Goal: Transaction & Acquisition: Purchase product/service

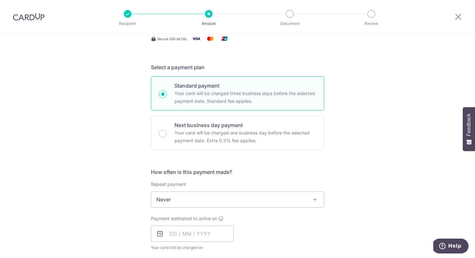
scroll to position [143, 0]
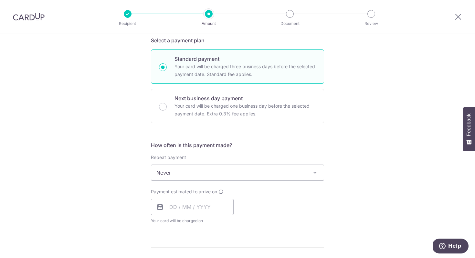
click at [393, 103] on div "Tell us more about your payment Enter payment amount SGD Select Card Select opt…" at bounding box center [237, 204] width 475 height 627
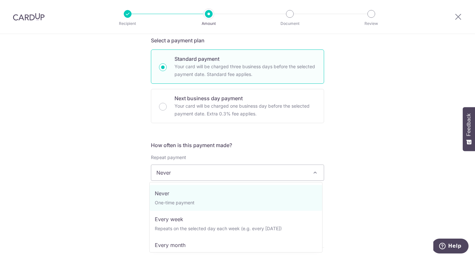
click at [263, 175] on span "Never" at bounding box center [237, 172] width 172 height 15
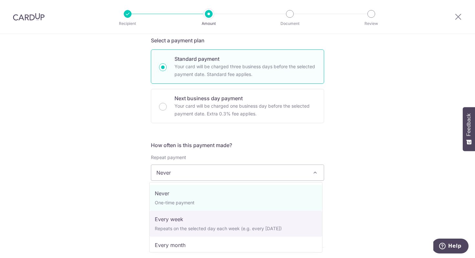
select select "2"
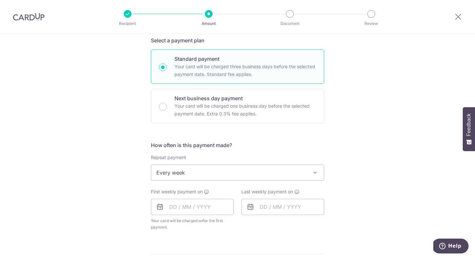
click at [216, 171] on span "Every week" at bounding box center [237, 172] width 172 height 15
click at [349, 174] on div "Tell us more about your payment Enter payment amount SGD Select Card Select opt…" at bounding box center [237, 208] width 475 height 634
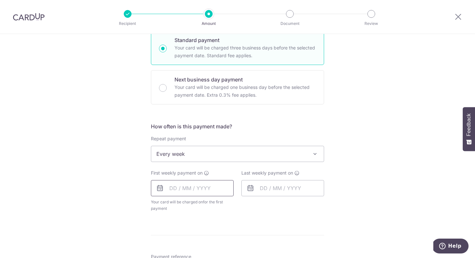
scroll to position [162, 0]
click at [199, 183] on input "text" at bounding box center [192, 187] width 83 height 16
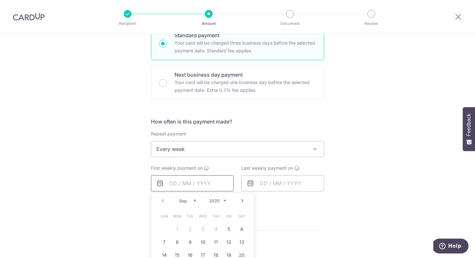
scroll to position [262, 0]
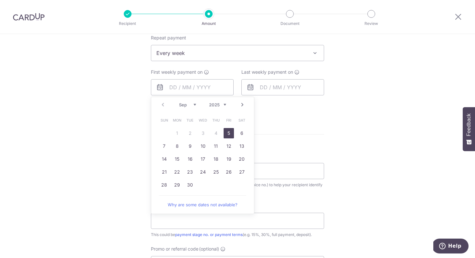
click at [228, 131] on link "5" at bounding box center [228, 133] width 10 height 10
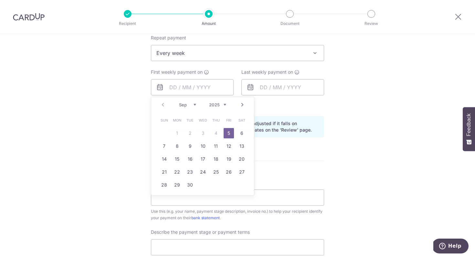
type input "05/09/2025"
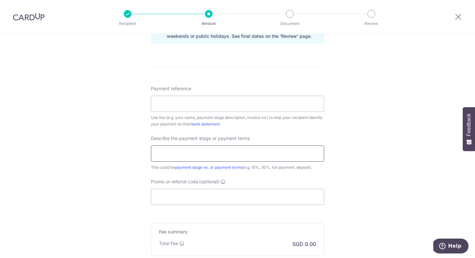
scroll to position [395, 0]
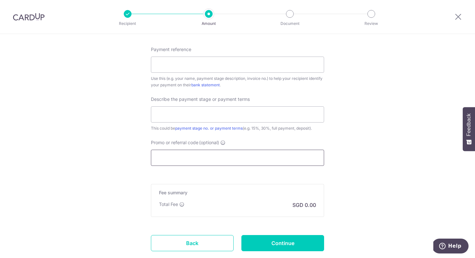
click at [242, 159] on input "Promo or referral code (optional)" at bounding box center [237, 157] width 173 height 16
paste input "3HOME25R"
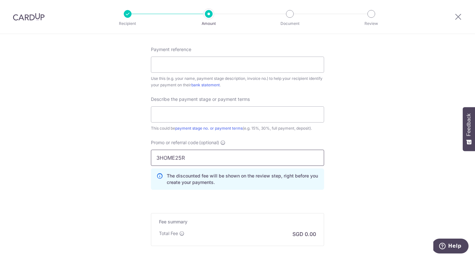
type input "3HOME25R"
click at [321, 134] on div "Payment reference Use this (e.g. your name, payment stage description, invoice …" at bounding box center [237, 120] width 173 height 149
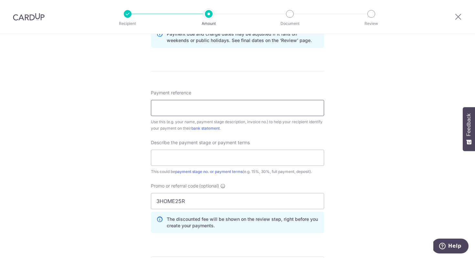
scroll to position [351, 0]
click at [230, 105] on input "Payment reference" at bounding box center [237, 109] width 173 height 16
click at [380, 104] on div "Tell us more about your payment Enter payment amount SGD Select Card Select opt…" at bounding box center [237, 27] width 475 height 689
click at [269, 108] on input "Payment reference" at bounding box center [237, 109] width 173 height 16
type input "BLK 164 Gangsa 18-82"
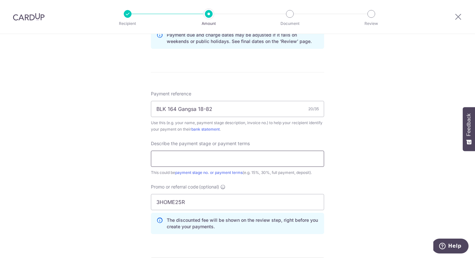
click at [228, 158] on input "text" at bounding box center [237, 158] width 173 height 16
click at [333, 148] on div "Tell us more about your payment Enter payment amount SGD Select Card Select opt…" at bounding box center [237, 27] width 475 height 689
click at [296, 159] on input "text" at bounding box center [237, 160] width 173 height 16
type input "40%"
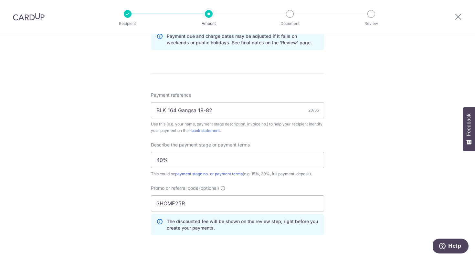
click at [366, 146] on div "Tell us more about your payment Enter payment amount SGD Select Card Select opt…" at bounding box center [237, 29] width 475 height 689
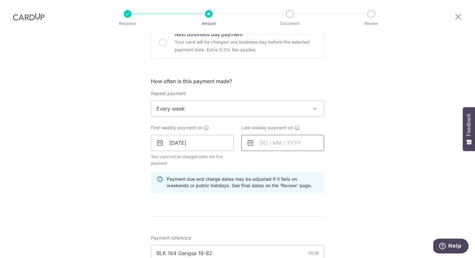
click at [291, 143] on input "text" at bounding box center [282, 143] width 83 height 16
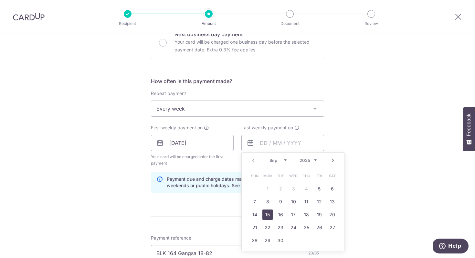
click at [263, 214] on link "15" at bounding box center [267, 214] width 10 height 10
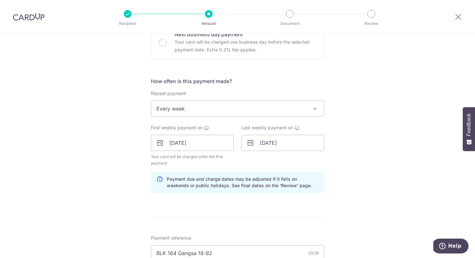
click at [351, 154] on div "Tell us more about your payment Enter payment amount SGD Select Card Select opt…" at bounding box center [237, 171] width 475 height 689
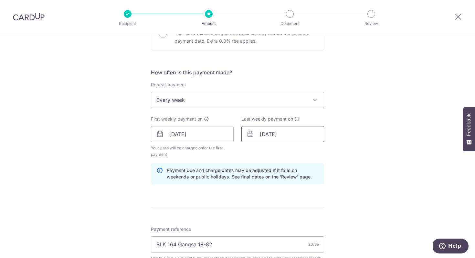
scroll to position [215, 0]
click at [204, 94] on span "Every week" at bounding box center [237, 99] width 172 height 15
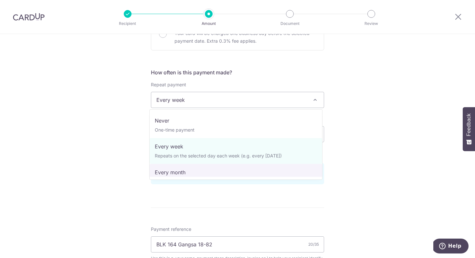
scroll to position [0, 0]
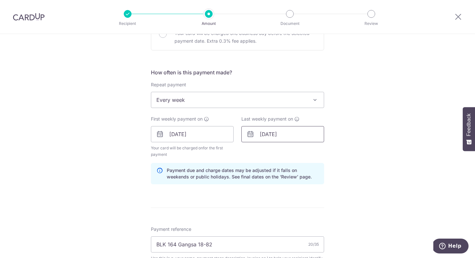
click at [292, 135] on input "15/09/2025" at bounding box center [282, 134] width 83 height 16
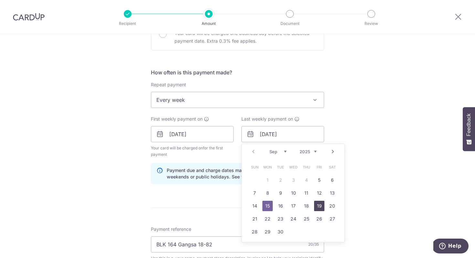
click at [319, 207] on link "19" at bounding box center [319, 206] width 10 height 10
type input "19/09/2025"
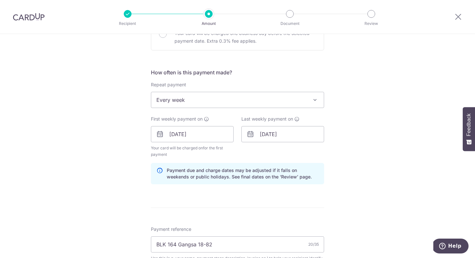
click at [373, 152] on div "Tell us more about your payment Enter payment amount SGD Select Card Select opt…" at bounding box center [237, 163] width 475 height 689
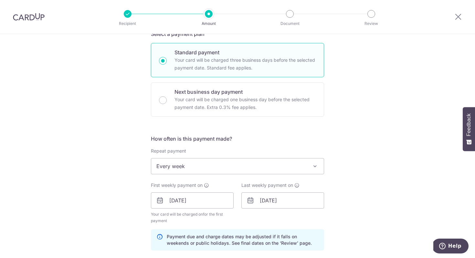
scroll to position [269, 0]
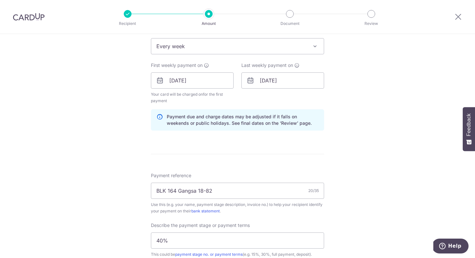
click at [264, 51] on span "Every week" at bounding box center [237, 45] width 172 height 15
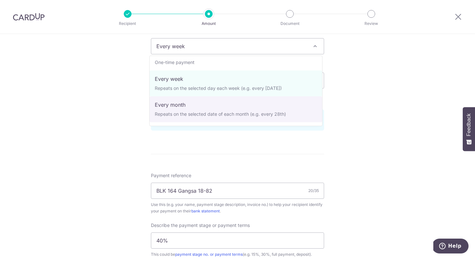
scroll to position [65, 0]
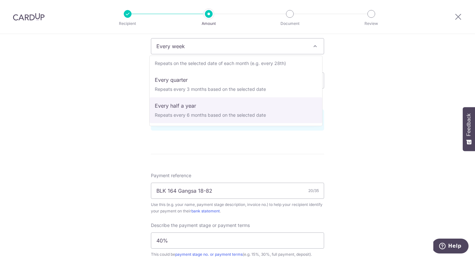
click at [376, 156] on div "Tell us more about your payment Enter payment amount SGD Select Card Select opt…" at bounding box center [237, 109] width 475 height 689
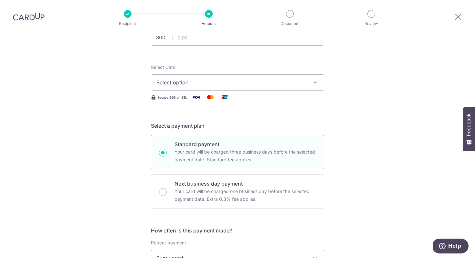
scroll to position [0, 0]
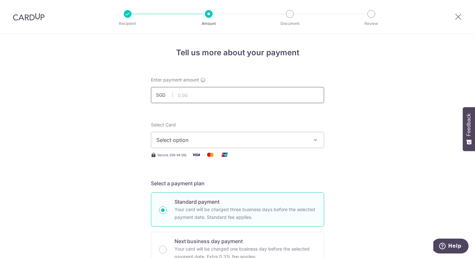
click at [259, 95] on input "text" at bounding box center [237, 95] width 173 height 16
click at [230, 98] on input "text" at bounding box center [237, 95] width 173 height 16
type input "3"
type input "2"
type input "1"
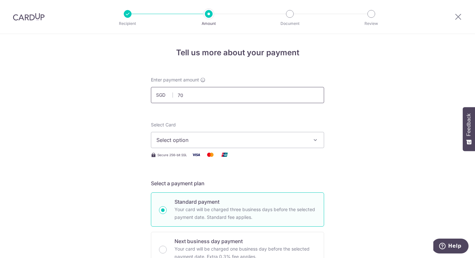
type input "7"
click at [219, 94] on input "text" at bounding box center [237, 95] width 173 height 16
type input "7,800.00"
click at [267, 139] on span "Select option" at bounding box center [231, 140] width 150 height 8
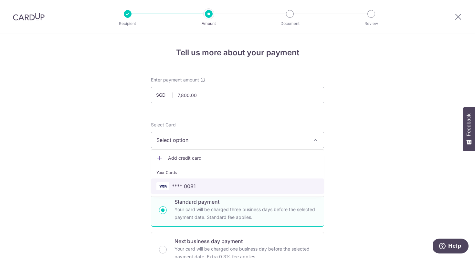
click at [224, 185] on span "**** 0081" at bounding box center [237, 186] width 162 height 8
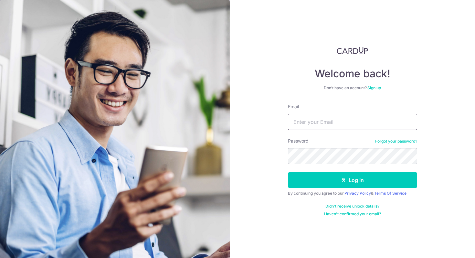
click at [330, 120] on input "Email" at bounding box center [352, 122] width 129 height 16
type input "elisexiass@gmail.com"
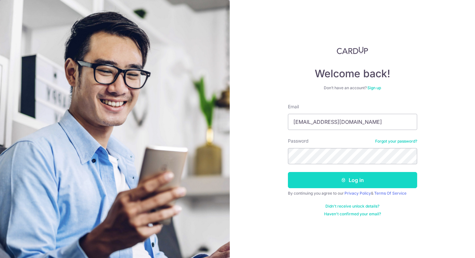
click at [362, 177] on button "Log in" at bounding box center [352, 180] width 129 height 16
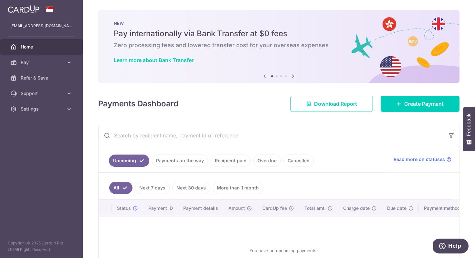
scroll to position [61, 0]
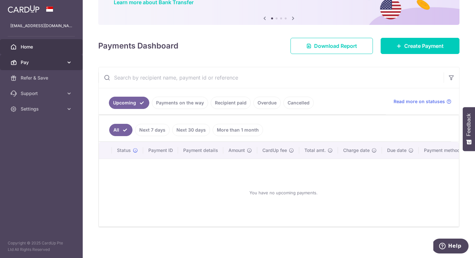
click at [39, 60] on span "Pay" at bounding box center [42, 62] width 43 height 6
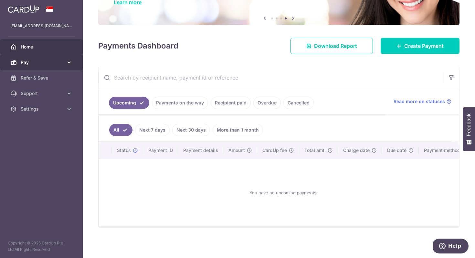
click at [46, 61] on span "Pay" at bounding box center [42, 62] width 43 height 6
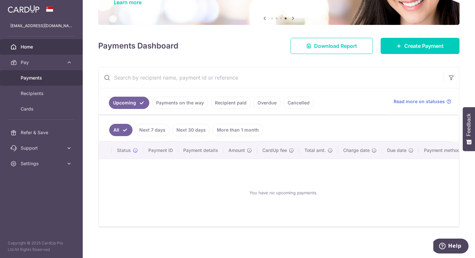
click at [38, 76] on span "Payments" at bounding box center [42, 78] width 43 height 6
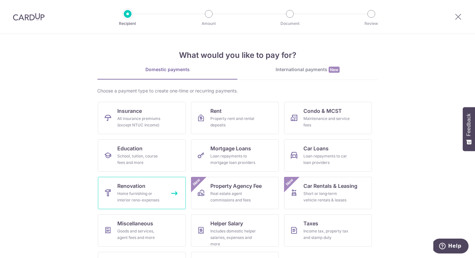
click at [130, 199] on div "Home furnishing or interior reno-expenses" at bounding box center [140, 196] width 46 height 13
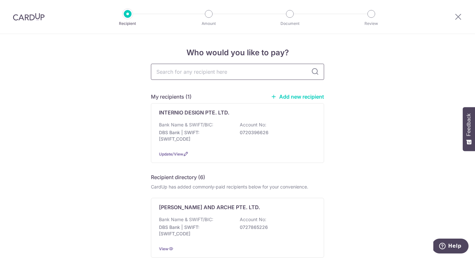
click at [249, 73] on input "text" at bounding box center [237, 72] width 173 height 16
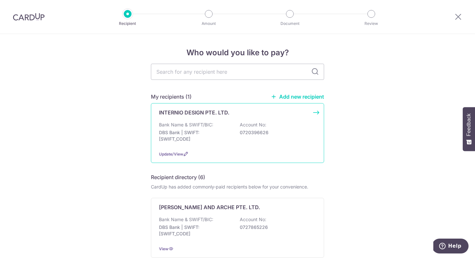
click at [282, 137] on div "Bank Name & SWIFT/BIC: DBS Bank | SWIFT: [SWIFT_CODE] Account No: 0720396626" at bounding box center [237, 133] width 157 height 24
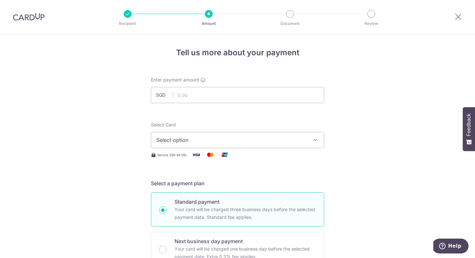
click at [199, 139] on span "Select option" at bounding box center [231, 140] width 150 height 8
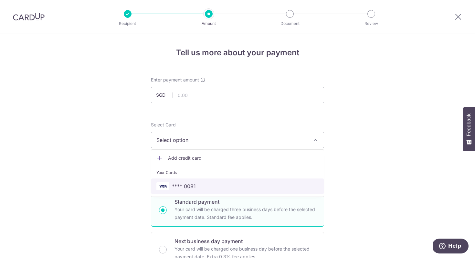
click at [184, 185] on span "**** 0081" at bounding box center [184, 186] width 24 height 8
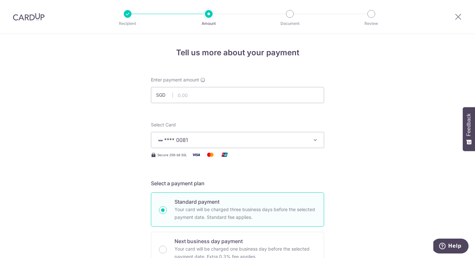
click at [218, 86] on div "Enter payment amount SGD" at bounding box center [237, 90] width 173 height 26
click at [213, 97] on input "text" at bounding box center [237, 95] width 173 height 16
click at [279, 57] on h4 "Tell us more about your payment" at bounding box center [237, 53] width 173 height 12
click at [199, 88] on input "1,000.00" at bounding box center [237, 95] width 173 height 16
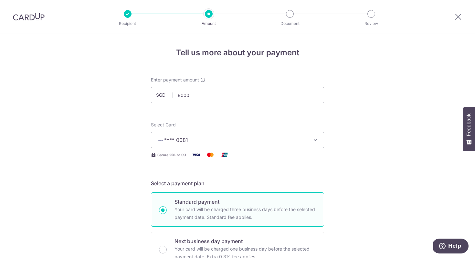
click at [235, 86] on div "Enter payment amount SGD 8000 1000.00" at bounding box center [237, 90] width 173 height 26
type input "8,000.00"
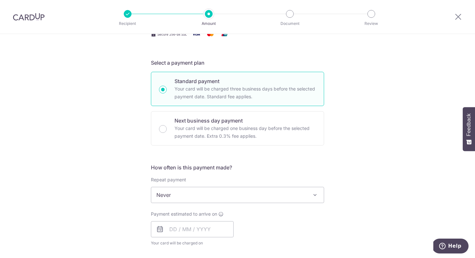
scroll to position [146, 0]
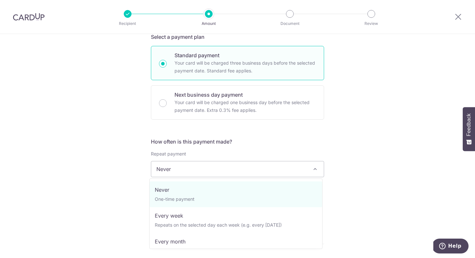
click at [225, 172] on span "Never" at bounding box center [237, 168] width 172 height 15
click at [235, 155] on div "Repeat payment Never Every week Every month Every quarter Every half a year Nev…" at bounding box center [237, 163] width 173 height 26
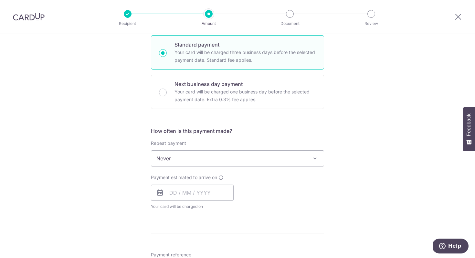
scroll to position [166, 0]
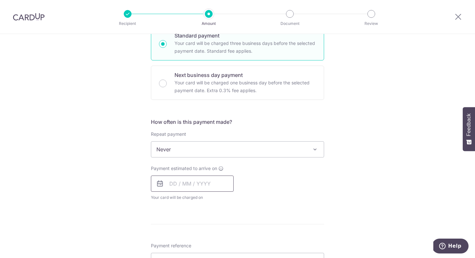
click at [201, 180] on input "text" at bounding box center [192, 183] width 83 height 16
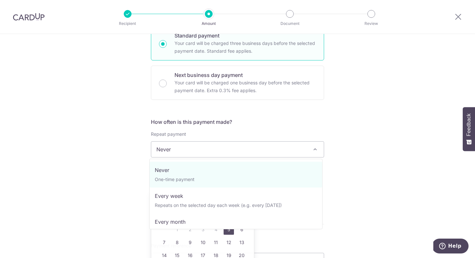
click at [240, 146] on span "Never" at bounding box center [237, 148] width 172 height 15
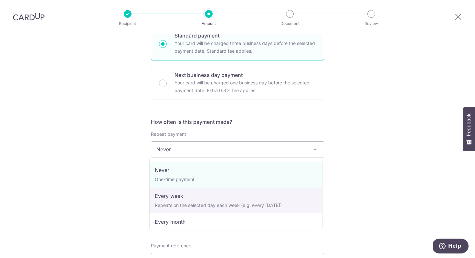
select select "2"
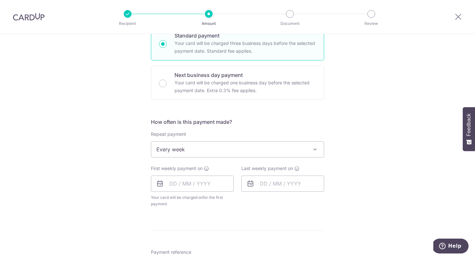
click at [264, 117] on form "Enter payment amount SGD 8,000.00 8000.00 Select Card **** 0081 Add credit card…" at bounding box center [237, 191] width 173 height 561
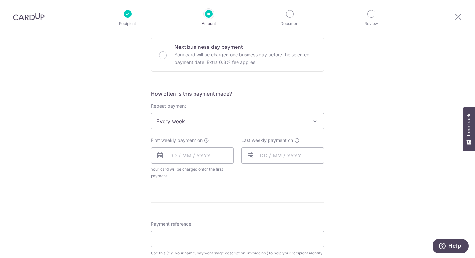
scroll to position [291, 0]
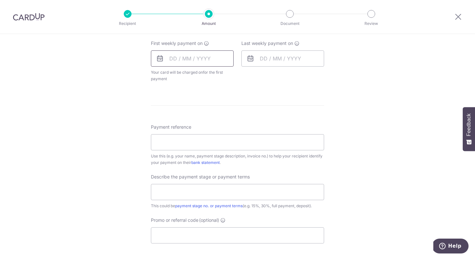
click at [196, 59] on input "text" at bounding box center [192, 58] width 83 height 16
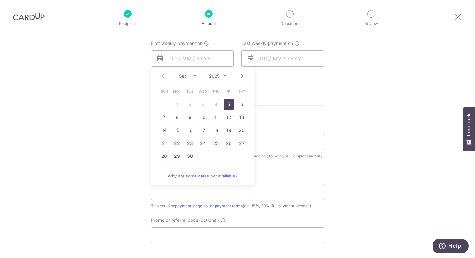
click at [229, 103] on link "5" at bounding box center [228, 104] width 10 height 10
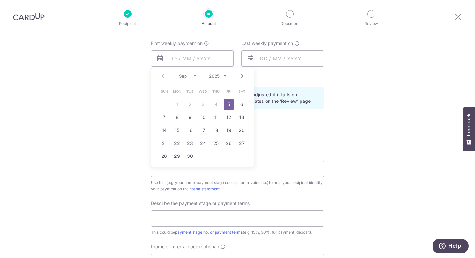
type input "[DATE]"
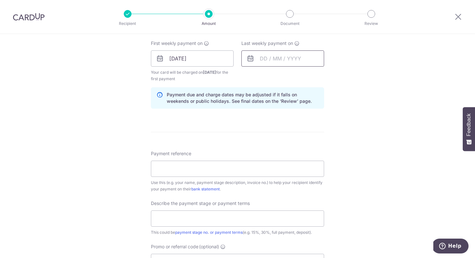
click at [276, 57] on input "text" at bounding box center [282, 58] width 83 height 16
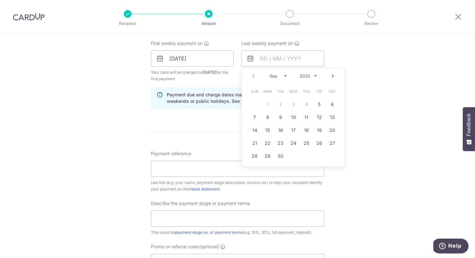
click at [384, 54] on div "Tell us more about your payment Enter payment amount SGD 8,000.00 8000.00 Selec…" at bounding box center [237, 73] width 475 height 660
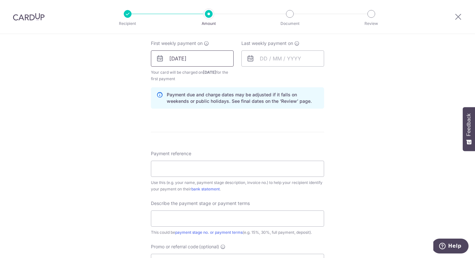
click at [190, 56] on input "[DATE]" at bounding box center [192, 58] width 83 height 16
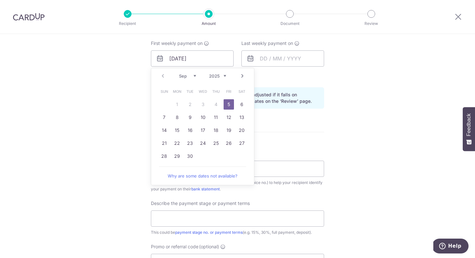
click at [325, 114] on div "Tell us more about your payment Enter payment amount SGD 8,000.00 8000.00 Selec…" at bounding box center [237, 73] width 475 height 660
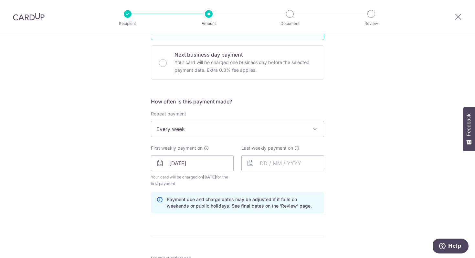
scroll to position [186, 0]
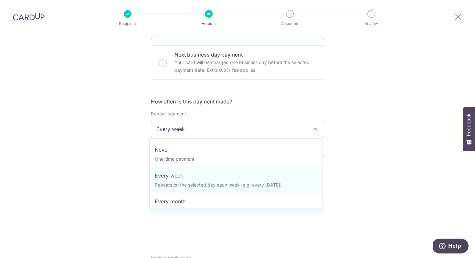
click at [254, 131] on span "Every week" at bounding box center [237, 128] width 172 height 15
select select "3"
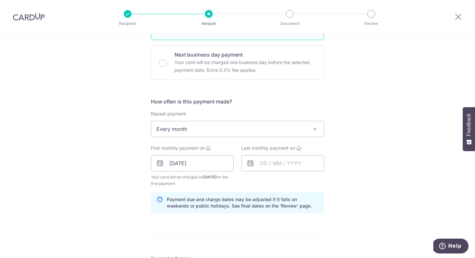
scroll to position [256, 0]
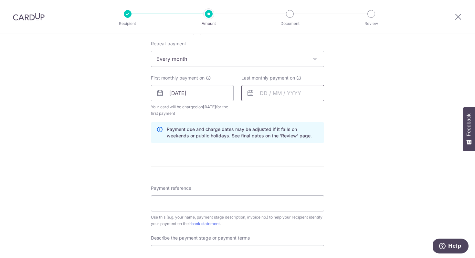
click at [272, 89] on input "text" at bounding box center [282, 93] width 83 height 16
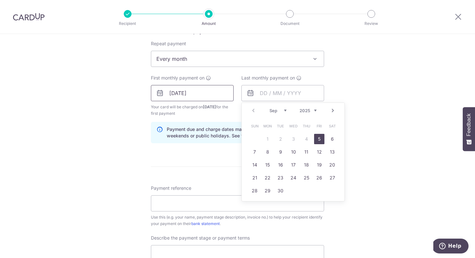
click at [205, 94] on input "[DATE]" at bounding box center [192, 93] width 83 height 16
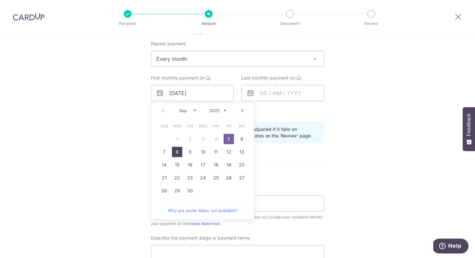
click at [173, 153] on link "8" at bounding box center [177, 152] width 10 height 10
type input "08/09/2025"
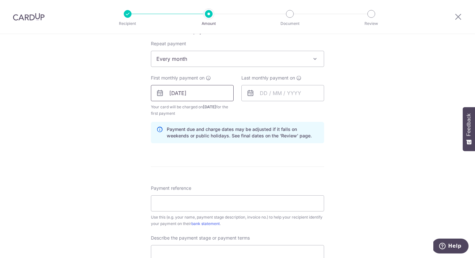
click at [194, 98] on input "08/09/2025" at bounding box center [192, 93] width 83 height 16
click at [282, 99] on input "text" at bounding box center [282, 93] width 83 height 16
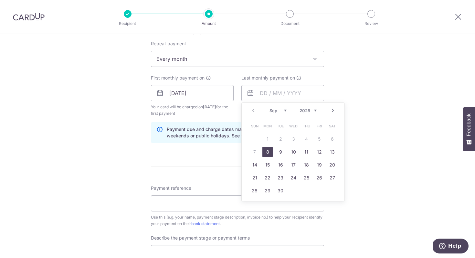
click at [334, 109] on link "Next" at bounding box center [333, 111] width 8 height 8
click at [332, 109] on link "Next" at bounding box center [333, 111] width 8 height 8
click at [265, 150] on link "3" at bounding box center [267, 152] width 10 height 10
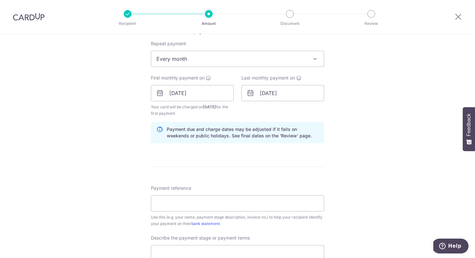
click at [371, 98] on div "Tell us more about your payment Enter payment amount SGD 8,000.00 8000.00 Selec…" at bounding box center [237, 108] width 475 height 660
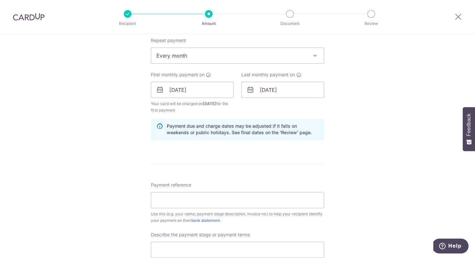
scroll to position [260, 0]
click at [285, 95] on input "03/11/2025" at bounding box center [282, 89] width 83 height 16
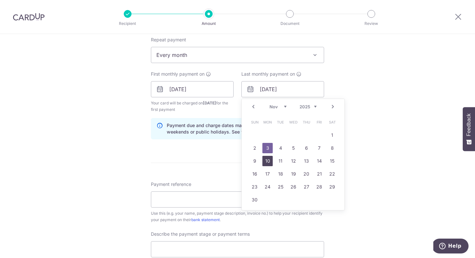
click at [265, 160] on link "10" at bounding box center [267, 161] width 10 height 10
type input "10/11/2025"
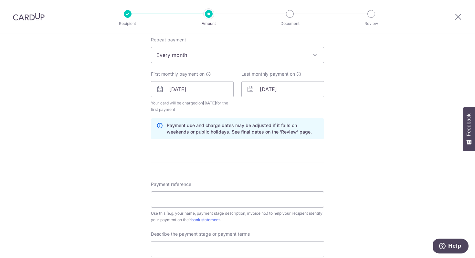
click at [392, 77] on div "Tell us more about your payment Enter payment amount SGD 8,000.00 8000.00 Selec…" at bounding box center [237, 104] width 475 height 660
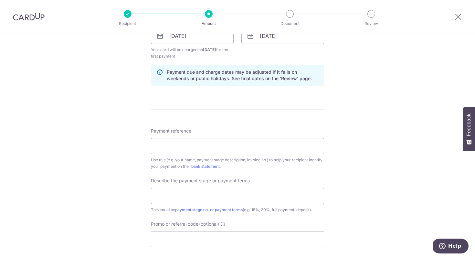
scroll to position [314, 0]
click at [208, 146] on input "Payment reference" at bounding box center [237, 146] width 173 height 16
click at [275, 186] on div "Describe the payment stage or payment terms This could be payment stage no. or …" at bounding box center [237, 195] width 173 height 36
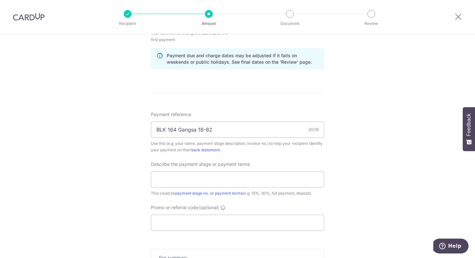
scroll to position [330, 0]
click at [196, 128] on input "BLK 164 Gangsa 18-82" at bounding box center [237, 129] width 173 height 16
type input "BLK 164 Gangsa #18-82"
click at [245, 178] on input "text" at bounding box center [237, 179] width 173 height 16
click at [260, 173] on input "text" at bounding box center [237, 179] width 173 height 16
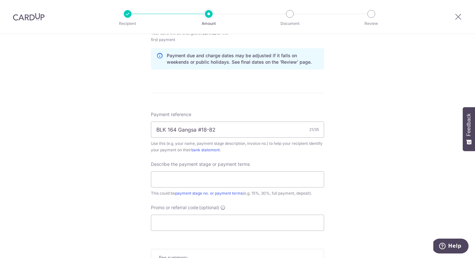
click at [275, 151] on div "Use this (e.g. your name, payment stage description, invoice no.) to help your …" at bounding box center [237, 146] width 173 height 13
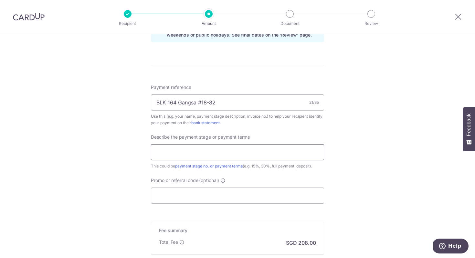
scroll to position [359, 0]
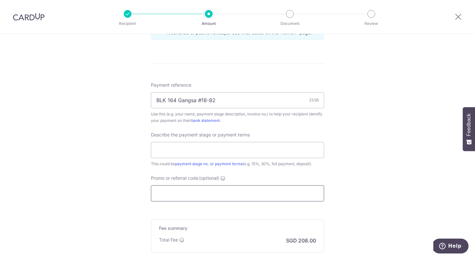
click at [245, 197] on input "Promo or referral code (optional)" at bounding box center [237, 193] width 173 height 16
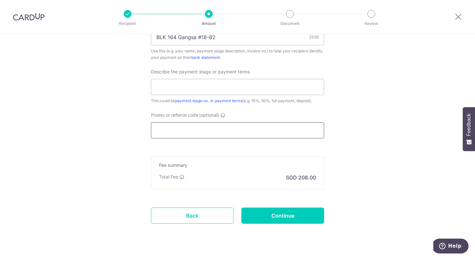
scroll to position [423, 0]
paste input "23500/3="
type input "23500/3="
paste input "3HOME25R"
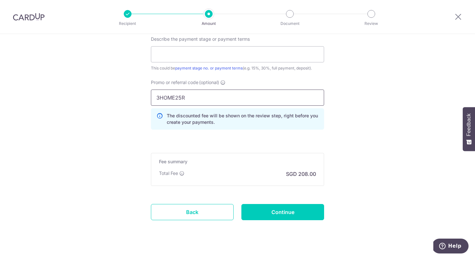
scroll to position [466, 0]
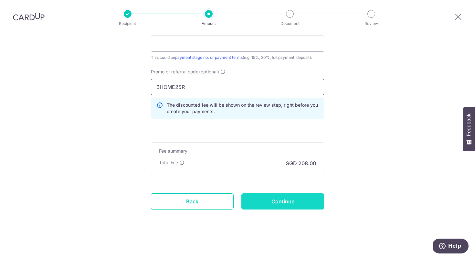
type input "3HOME25R"
click at [272, 200] on input "Continue" at bounding box center [282, 201] width 83 height 16
type input "Create Schedule"
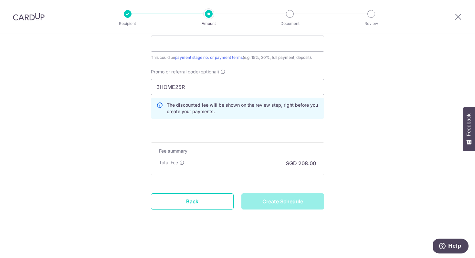
scroll to position [263, 0]
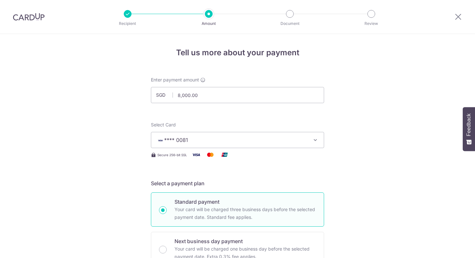
scroll to position [403, 0]
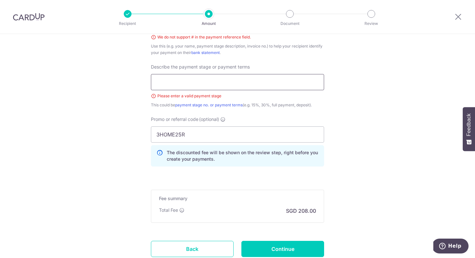
click at [251, 78] on input "text" at bounding box center [237, 82] width 173 height 16
type input "40%"
click at [278, 245] on input "Continue" at bounding box center [282, 249] width 83 height 16
type input "Create Schedule"
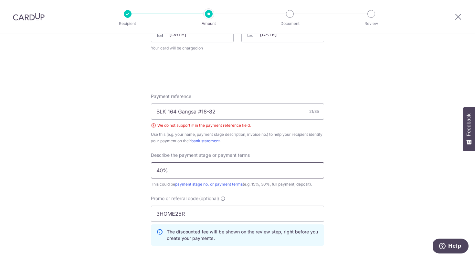
scroll to position [259, 0]
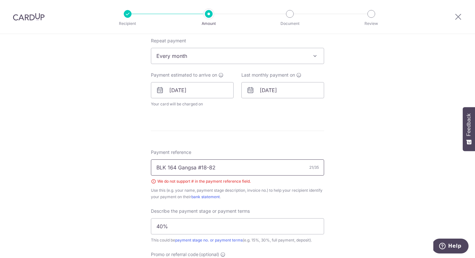
click at [194, 165] on input "BLK 164 Gangsa #18-82" at bounding box center [237, 167] width 173 height 16
click at [199, 168] on input "BLK 164 Gangsa #18-82" at bounding box center [237, 167] width 173 height 16
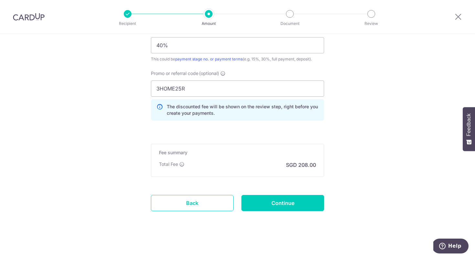
scroll to position [442, 0]
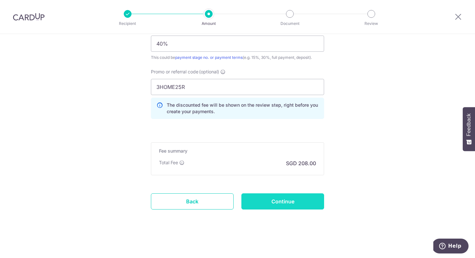
type input "BLK 164 Gangsa 18-82"
click at [302, 204] on input "Continue" at bounding box center [282, 201] width 83 height 16
type input "Create Schedule"
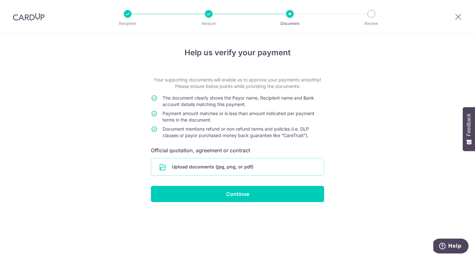
click at [173, 168] on input "file" at bounding box center [237, 166] width 172 height 17
click at [220, 160] on input "file" at bounding box center [237, 166] width 172 height 17
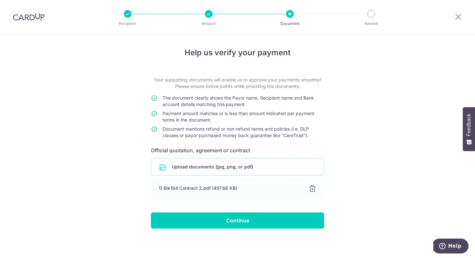
scroll to position [1, 0]
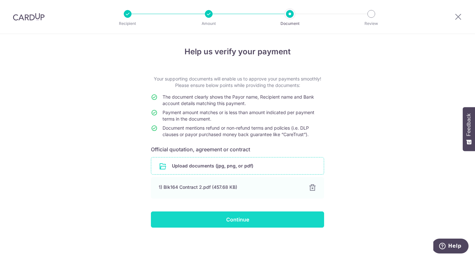
click at [266, 225] on input "Continue" at bounding box center [237, 219] width 173 height 16
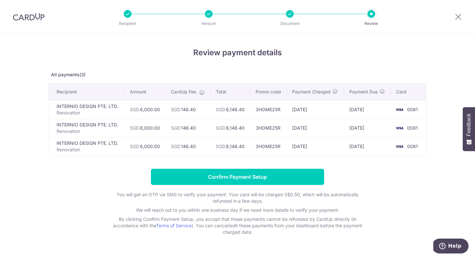
click at [228, 111] on td "SGD 8,146.40" at bounding box center [231, 109] width 40 height 18
click at [230, 127] on td "SGD 8,146.40" at bounding box center [231, 127] width 40 height 18
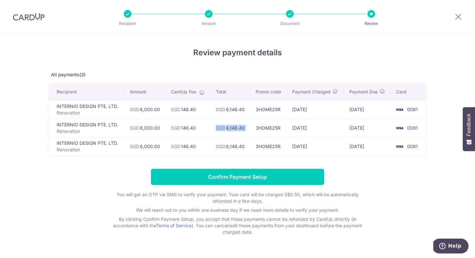
click at [230, 127] on td "SGD 8,146.40" at bounding box center [231, 127] width 40 height 18
click at [309, 109] on td "03/09/2025" at bounding box center [315, 109] width 57 height 18
click at [288, 129] on td "03/10/2025" at bounding box center [315, 127] width 57 height 18
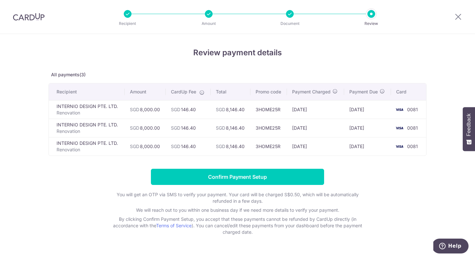
click at [181, 109] on td "SGD 146.40" at bounding box center [188, 109] width 45 height 18
click at [86, 107] on td "INTERNIO DESIGN PTE. LTD. Renovation" at bounding box center [87, 109] width 76 height 18
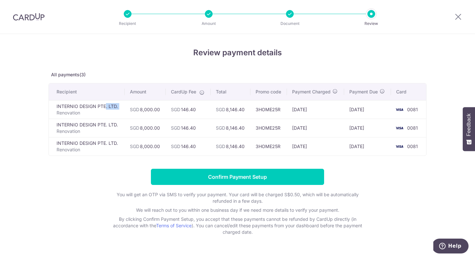
click at [86, 107] on td "INTERNIO DESIGN PTE. LTD. Renovation" at bounding box center [87, 109] width 76 height 18
click at [84, 113] on p "Renovation" at bounding box center [88, 112] width 63 height 6
click at [91, 111] on p "Renovation" at bounding box center [88, 112] width 63 height 6
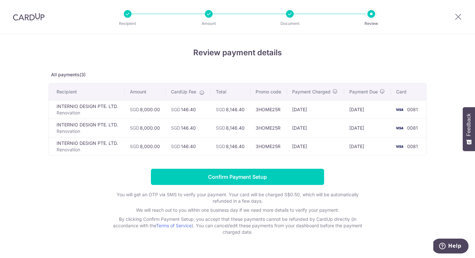
click at [91, 111] on p "Renovation" at bounding box center [88, 112] width 63 height 6
click at [96, 102] on td "INTERNIO DESIGN PTE. LTD. Renovation" at bounding box center [87, 109] width 76 height 18
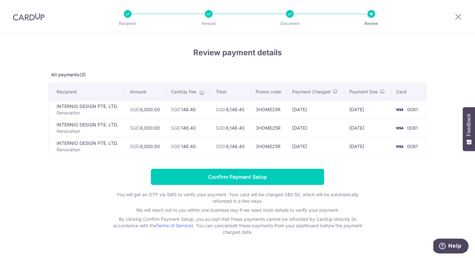
click at [89, 110] on p "Renovation" at bounding box center [88, 112] width 63 height 6
click at [98, 106] on td "INTERNIO DESIGN PTE. LTD. Renovation" at bounding box center [87, 109] width 76 height 18
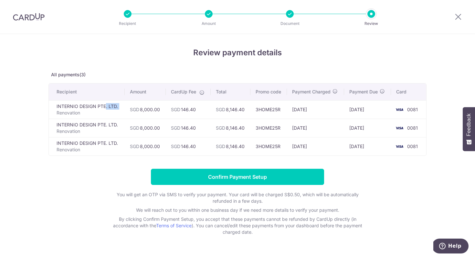
click at [98, 106] on td "INTERNIO DESIGN PTE. LTD. Renovation" at bounding box center [87, 109] width 76 height 18
click at [98, 105] on td "INTERNIO DESIGN PTE. LTD. Renovation" at bounding box center [87, 109] width 76 height 18
click at [103, 104] on td "INTERNIO DESIGN PTE. LTD. Renovation" at bounding box center [87, 109] width 76 height 18
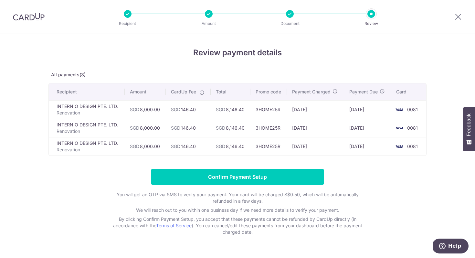
click at [103, 101] on td "INTERNIO DESIGN PTE. LTD. Renovation" at bounding box center [87, 109] width 76 height 18
click at [95, 114] on p "Renovation" at bounding box center [88, 112] width 63 height 6
click at [231, 108] on td "SGD 8,146.40" at bounding box center [231, 109] width 40 height 18
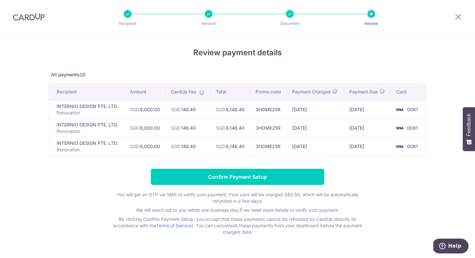
click at [231, 108] on td "SGD 8,146.40" at bounding box center [231, 109] width 40 height 18
click at [243, 110] on td "SGD 8,146.40" at bounding box center [231, 109] width 40 height 18
click at [237, 108] on td "SGD 8,146.40" at bounding box center [231, 109] width 40 height 18
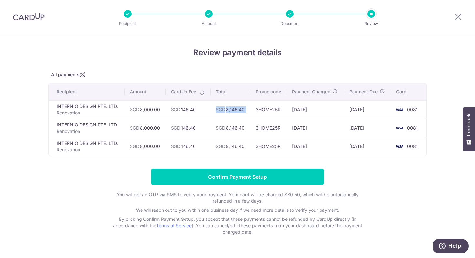
click at [237, 108] on td "SGD 8,146.40" at bounding box center [231, 109] width 40 height 18
click at [252, 108] on td "3HOME25R" at bounding box center [268, 109] width 36 height 18
click at [360, 111] on td "08/09/2025" at bounding box center [367, 109] width 47 height 18
click at [360, 110] on td "08/09/2025" at bounding box center [367, 109] width 47 height 18
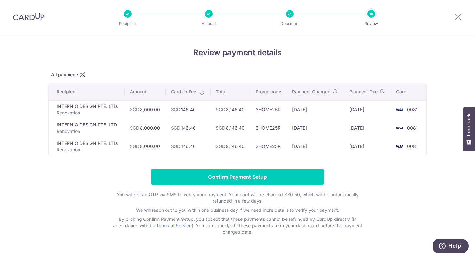
click at [382, 108] on td "08/09/2025" at bounding box center [367, 109] width 47 height 18
click at [461, 15] on icon at bounding box center [458, 17] width 8 height 8
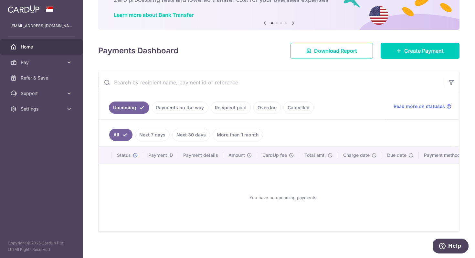
scroll to position [54, 0]
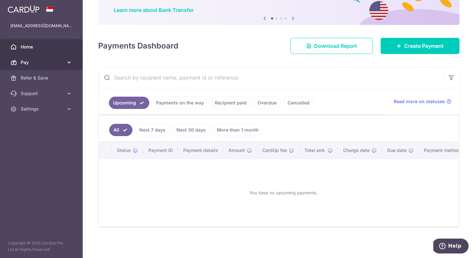
click at [38, 60] on span "Pay" at bounding box center [42, 62] width 43 height 6
click at [38, 61] on span "Pay" at bounding box center [42, 62] width 43 height 6
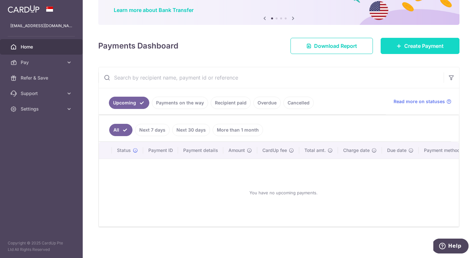
click at [421, 47] on link "Create Payment" at bounding box center [419, 46] width 79 height 16
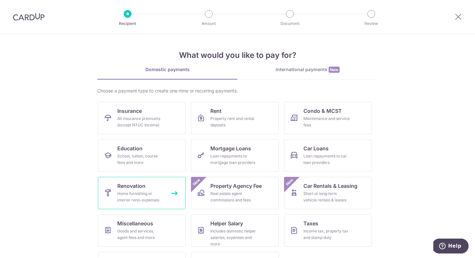
click at [134, 192] on div "Home furnishing or interior reno-expenses" at bounding box center [140, 196] width 46 height 13
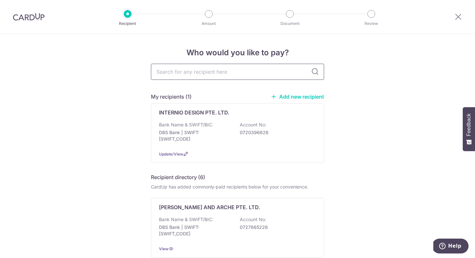
click at [214, 77] on input "text" at bounding box center [237, 72] width 173 height 16
click at [310, 78] on input "text" at bounding box center [237, 72] width 173 height 16
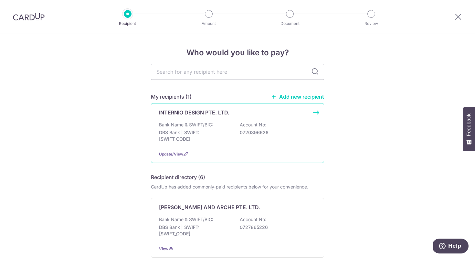
click at [262, 134] on p "0720396626" at bounding box center [276, 132] width 72 height 6
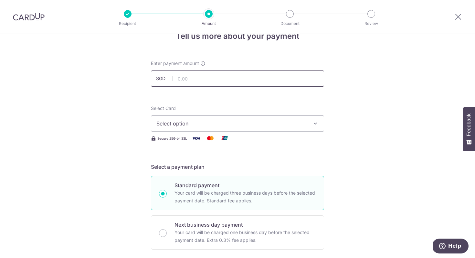
scroll to position [24, 0]
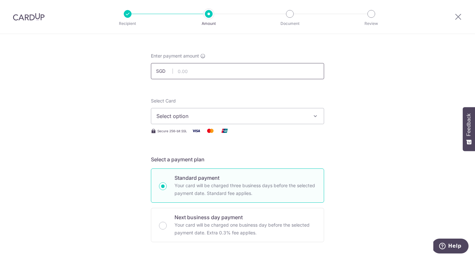
click at [228, 67] on input "text" at bounding box center [237, 71] width 173 height 16
click at [265, 120] on button "Select option" at bounding box center [237, 116] width 173 height 16
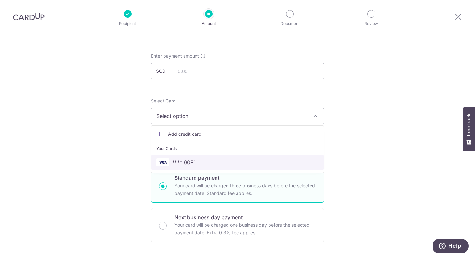
click at [233, 162] on span "**** 0081" at bounding box center [237, 162] width 162 height 8
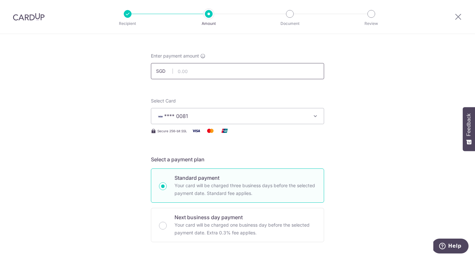
click at [218, 77] on input "text" at bounding box center [237, 71] width 173 height 16
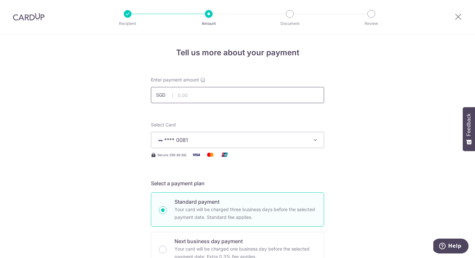
scroll to position [0, 0]
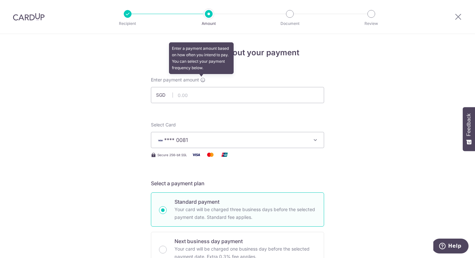
click at [202, 78] on icon at bounding box center [202, 79] width 5 height 5
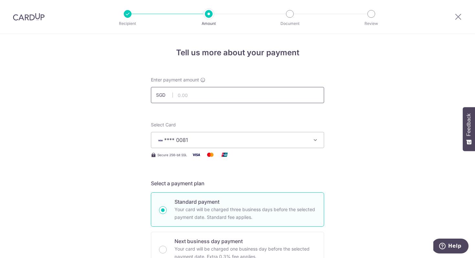
click at [201, 97] on input "text" at bounding box center [237, 95] width 173 height 16
type input "8,000.00"
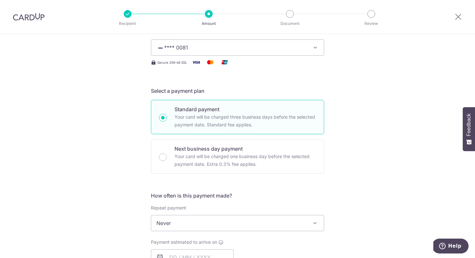
scroll to position [299, 0]
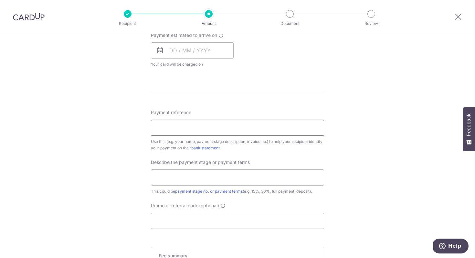
click at [217, 130] on input "Payment reference" at bounding box center [237, 127] width 173 height 16
type input "BLK 164 Gangsa 18-82"
click at [191, 173] on input "text" at bounding box center [237, 177] width 173 height 16
type input "40%"
click at [194, 220] on input "Promo or referral code (optional)" at bounding box center [237, 220] width 173 height 16
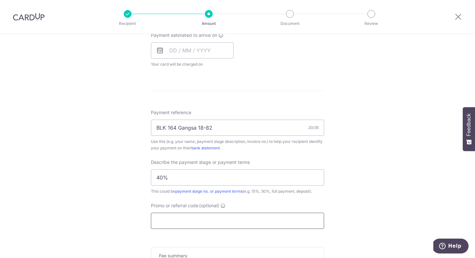
click at [194, 220] on input "Promo or referral code (optional)" at bounding box center [237, 220] width 173 height 16
paste input "3HOME25R"
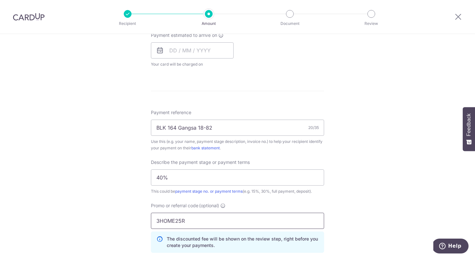
type input "3HOME25R"
click at [286, 203] on div "Promo or referral code (optional) 3HOME25R The discounted fee will be shown on …" at bounding box center [237, 227] width 173 height 50
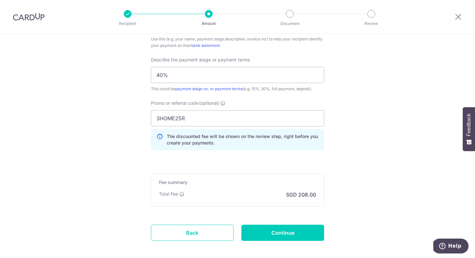
scroll to position [418, 0]
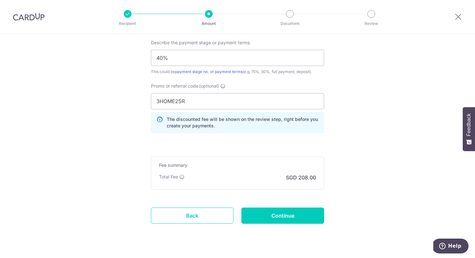
click at [314, 163] on h5 "Fee summary" at bounding box center [237, 165] width 157 height 6
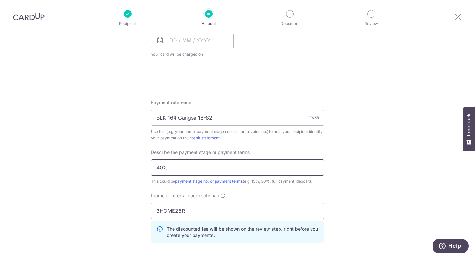
scroll to position [279, 0]
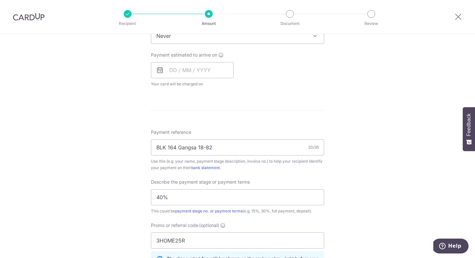
click at [387, 169] on div "Tell us more about your payment Enter payment amount SGD 8,000.00 8000.00 Selec…" at bounding box center [237, 83] width 475 height 656
click at [208, 74] on input "text" at bounding box center [192, 70] width 83 height 16
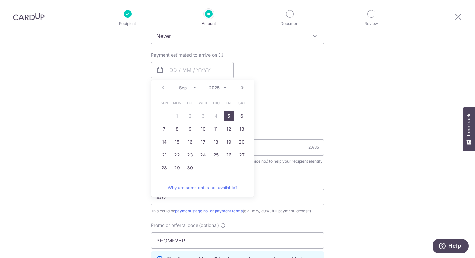
click at [225, 117] on link "5" at bounding box center [228, 116] width 10 height 10
click at [301, 85] on div "Payment estimated to arrive on Prev Next Sep Oct Nov Dec 2025 2026 2027 2028 20…" at bounding box center [237, 70] width 181 height 36
type input "05/09/2025"
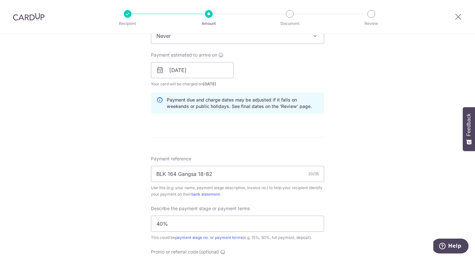
click at [271, 75] on div "Payment estimated to arrive on 05/09/2025 Prev Next Sep Oct Nov Dec 2025 2026 2…" at bounding box center [237, 70] width 181 height 36
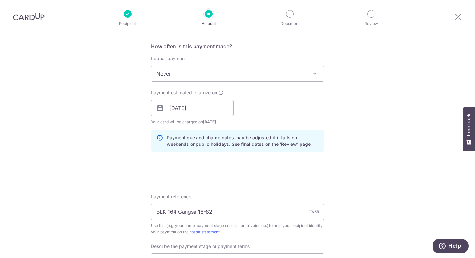
scroll to position [190, 0]
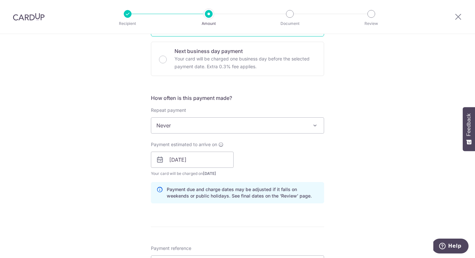
click at [232, 125] on span "Never" at bounding box center [237, 125] width 172 height 15
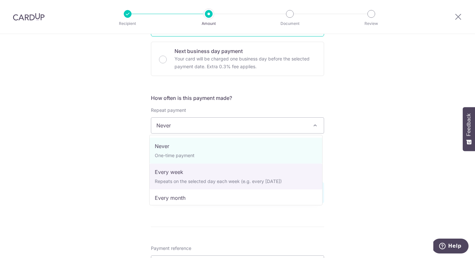
select select "2"
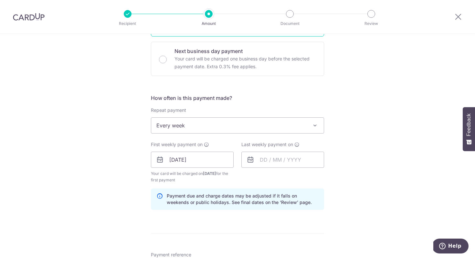
click at [236, 101] on h5 "How often is this payment made?" at bounding box center [237, 98] width 173 height 8
click at [231, 58] on p "Your card will be charged one business day before the selected payment date. Ex…" at bounding box center [244, 63] width 141 height 15
click at [167, 58] on input "Next business day payment Your card will be charged one business day before the…" at bounding box center [163, 61] width 8 height 8
radio input "false"
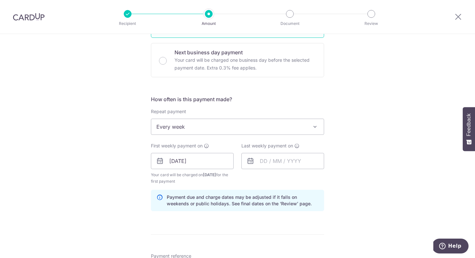
radio input "true"
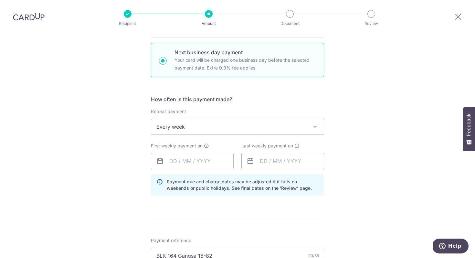
click at [213, 123] on span "Every week" at bounding box center [237, 126] width 172 height 15
click at [186, 163] on input "text" at bounding box center [192, 161] width 83 height 16
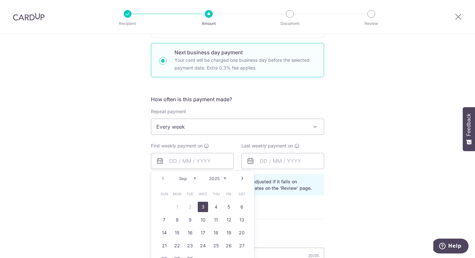
click at [203, 206] on link "3" at bounding box center [203, 206] width 10 height 10
type input "03/09/2025"
click at [280, 163] on input "text" at bounding box center [282, 161] width 83 height 16
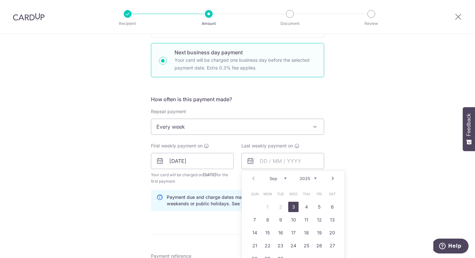
click at [211, 132] on span "Every week" at bounding box center [237, 126] width 172 height 15
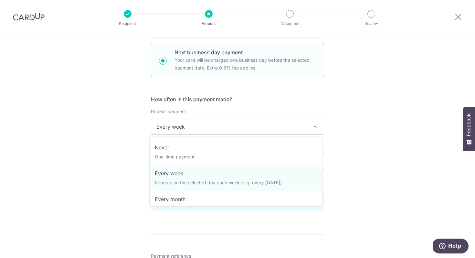
click at [430, 103] on div "Tell us more about your payment Enter payment amount SGD 8,000.00 8000.00 Selec…" at bounding box center [237, 205] width 475 height 721
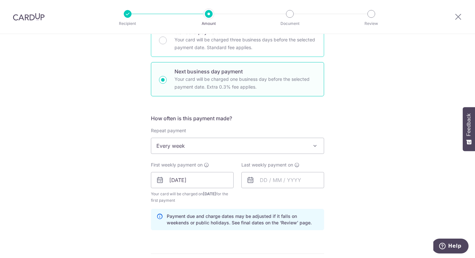
scroll to position [167, 0]
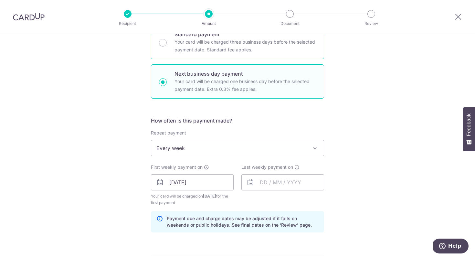
click at [275, 49] on p "Your card will be charged three business days before the selected payment date.…" at bounding box center [244, 45] width 141 height 15
click at [167, 46] on input "Standard payment Your card will be charged three business days before the selec…" at bounding box center [163, 43] width 8 height 8
radio input "true"
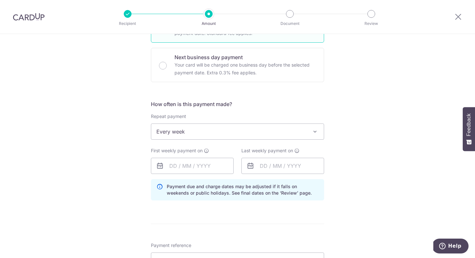
scroll to position [215, 0]
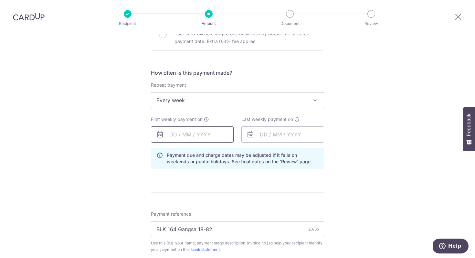
click at [193, 131] on input "text" at bounding box center [192, 134] width 83 height 16
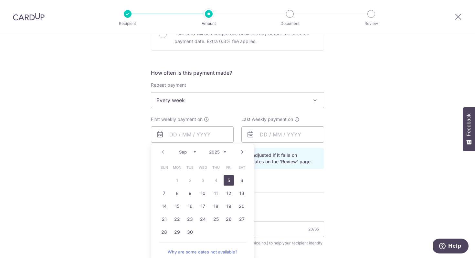
click at [229, 180] on link "5" at bounding box center [228, 180] width 10 height 10
click at [272, 133] on input "text" at bounding box center [282, 134] width 83 height 16
click at [403, 167] on div "Tell us more about your payment Enter payment amount SGD 8,000.00 8000.00 Selec…" at bounding box center [237, 156] width 475 height 674
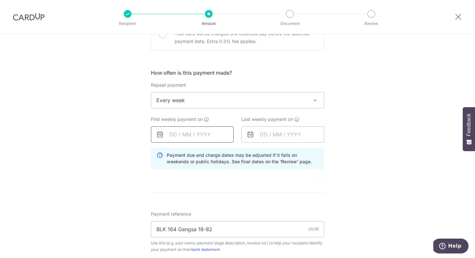
type input "[DATE]"
click at [204, 130] on input "[DATE]" at bounding box center [192, 134] width 83 height 16
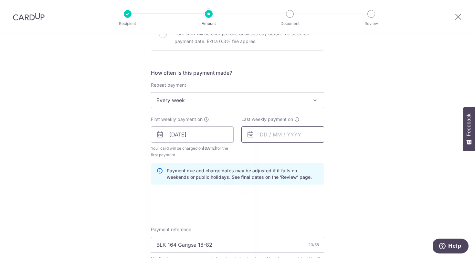
click at [275, 140] on input "text" at bounding box center [282, 134] width 83 height 16
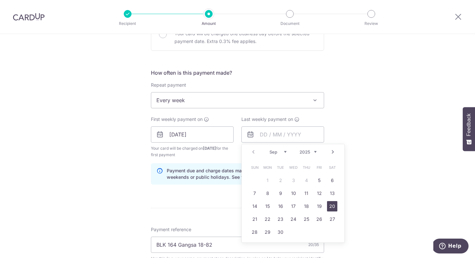
click at [331, 207] on link "20" at bounding box center [332, 206] width 10 height 10
type input "20/09/2025"
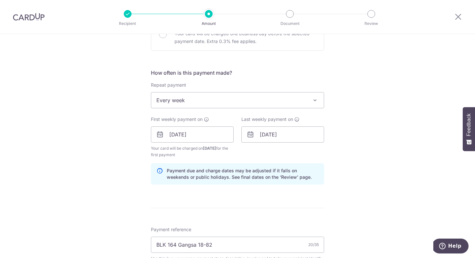
click at [378, 128] on div "Tell us more about your payment Enter payment amount SGD 8,000.00 8000.00 Selec…" at bounding box center [237, 163] width 475 height 689
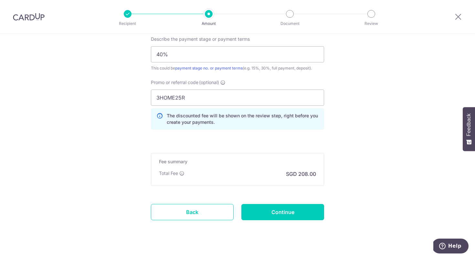
scroll to position [466, 0]
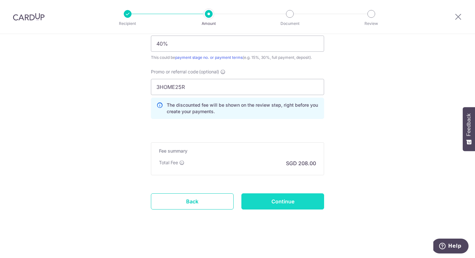
click at [301, 203] on input "Continue" at bounding box center [282, 201] width 83 height 16
type input "Create Schedule"
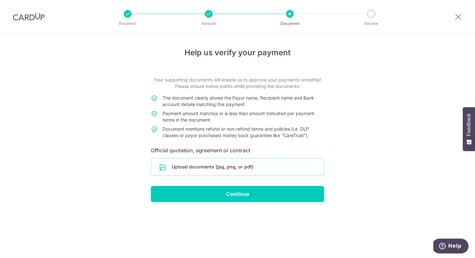
click at [235, 173] on input "file" at bounding box center [237, 166] width 172 height 17
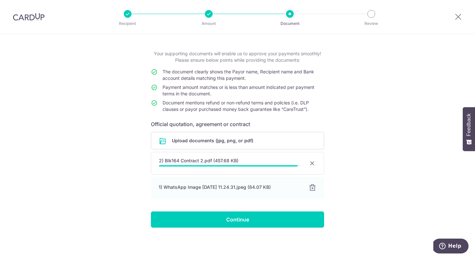
scroll to position [25, 0]
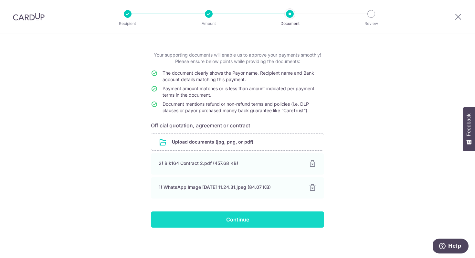
click at [246, 218] on input "Continue" at bounding box center [237, 219] width 173 height 16
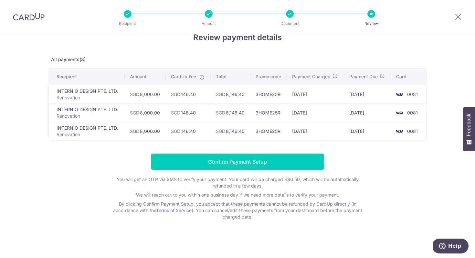
scroll to position [15, 0]
click at [362, 97] on td "[DATE]" at bounding box center [367, 94] width 47 height 18
click at [357, 111] on td "12/09/2025" at bounding box center [367, 112] width 47 height 18
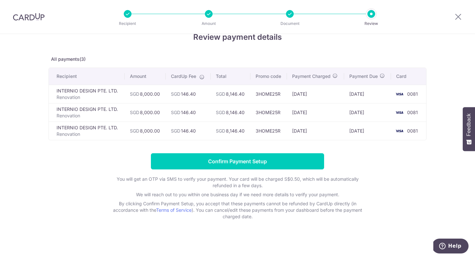
click at [357, 111] on td "12/09/2025" at bounding box center [367, 112] width 47 height 18
click at [292, 114] on td "09/09/2025" at bounding box center [315, 112] width 57 height 18
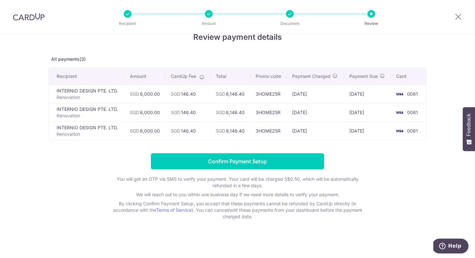
click at [256, 115] on td "3HOME25R" at bounding box center [268, 112] width 36 height 18
click at [232, 114] on td "SGD 8,146.40" at bounding box center [231, 112] width 40 height 18
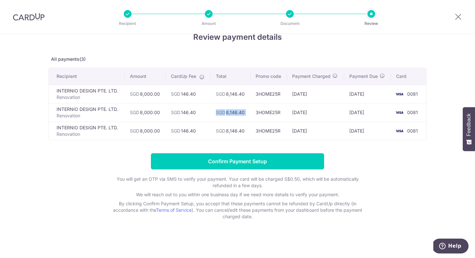
click at [232, 114] on td "SGD 8,146.40" at bounding box center [231, 112] width 40 height 18
click at [180, 109] on td "SGD 146.40" at bounding box center [188, 112] width 45 height 18
click at [137, 112] on span "SGD" at bounding box center [134, 111] width 9 height 5
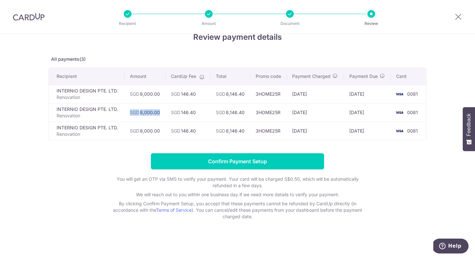
click at [149, 112] on td "SGD 8,000.00" at bounding box center [145, 112] width 41 height 18
click at [147, 92] on td "SGD 8,000.00" at bounding box center [145, 94] width 41 height 18
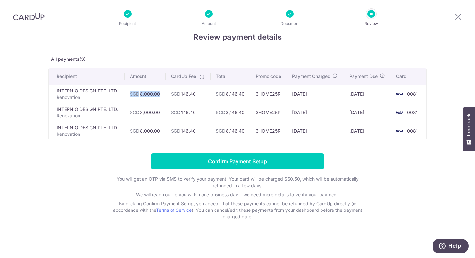
click at [147, 92] on td "SGD 8,000.00" at bounding box center [145, 94] width 41 height 18
click at [205, 95] on td "SGD 146.40" at bounding box center [188, 94] width 45 height 18
click at [201, 77] on icon at bounding box center [201, 76] width 5 height 5
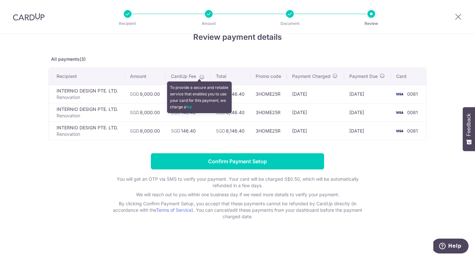
click at [201, 77] on icon at bounding box center [201, 76] width 5 height 5
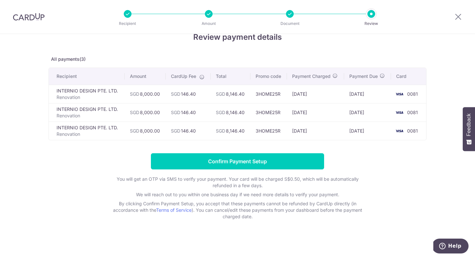
click at [234, 94] on td "SGD 8,146.40" at bounding box center [231, 94] width 40 height 18
click at [234, 93] on td "SGD 8,146.40" at bounding box center [231, 94] width 40 height 18
click at [320, 92] on td "[DATE]" at bounding box center [315, 94] width 57 height 18
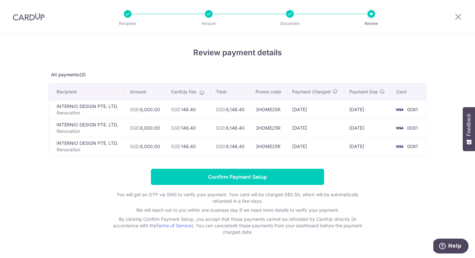
scroll to position [0, 0]
click at [289, 18] on div "Recipient Amount Document Review" at bounding box center [249, 17] width 277 height 34
click at [290, 19] on div "Recipient Amount Document Review" at bounding box center [249, 17] width 277 height 34
click at [182, 83] on table "Recipient Amount CardUp Fee Total Promo code Payment Charged Payment Due Card I…" at bounding box center [237, 119] width 378 height 73
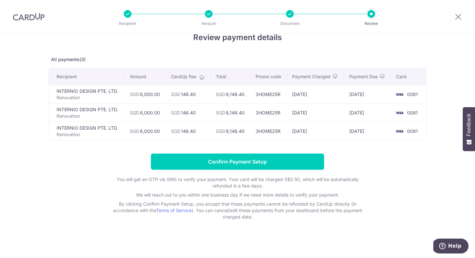
scroll to position [15, 0]
click at [458, 20] on icon at bounding box center [458, 17] width 8 height 8
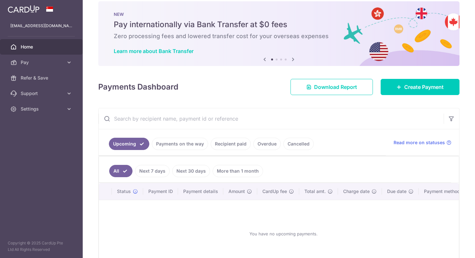
scroll to position [20, 0]
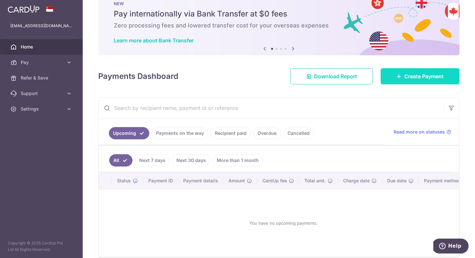
click at [411, 75] on span "Create Payment" at bounding box center [423, 76] width 39 height 8
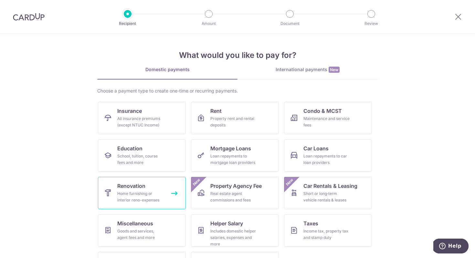
click at [141, 186] on span "Renovation" at bounding box center [131, 186] width 28 height 8
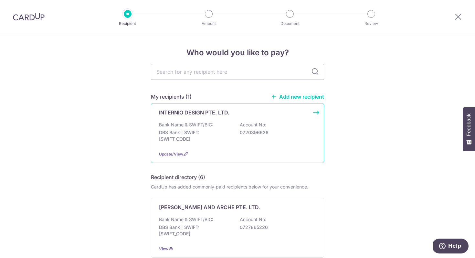
click at [196, 119] on div "INTERNIO DESIGN PTE. LTD. Bank Name & SWIFT/BIC: DBS Bank | SWIFT: DBSSSGSGXXX …" at bounding box center [237, 133] width 173 height 60
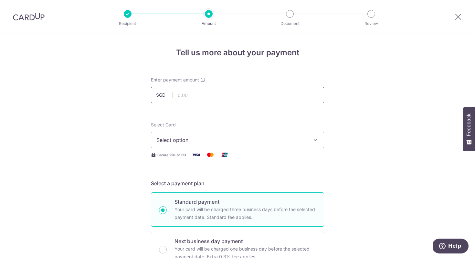
click at [189, 94] on input "text" at bounding box center [237, 95] width 173 height 16
click at [250, 88] on input "text" at bounding box center [237, 95] width 173 height 16
click at [258, 77] on div "Enter payment amount SGD" at bounding box center [237, 90] width 173 height 26
click at [207, 140] on span "Select option" at bounding box center [231, 140] width 150 height 8
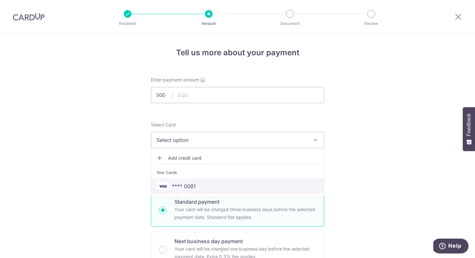
click at [194, 186] on span "**** 0081" at bounding box center [237, 186] width 162 height 8
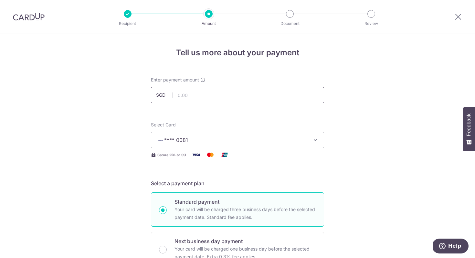
click at [198, 97] on input "text" at bounding box center [237, 95] width 173 height 16
click at [263, 78] on div "Enter payment amount SGD" at bounding box center [237, 90] width 173 height 26
click at [239, 95] on input "text" at bounding box center [237, 95] width 173 height 16
click at [269, 88] on input "text" at bounding box center [237, 95] width 173 height 16
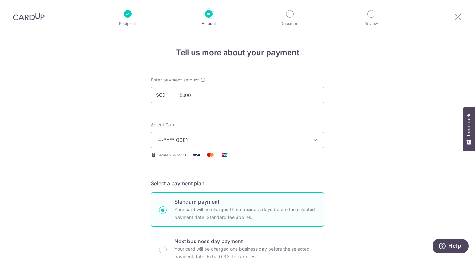
click at [204, 92] on input "15,000.00" at bounding box center [237, 95] width 173 height 16
click at [217, 94] on input "15,000.00" at bounding box center [237, 95] width 173 height 16
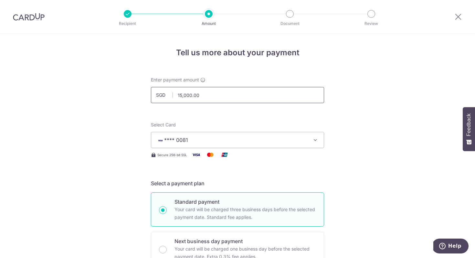
click at [227, 95] on input "15,000.00" at bounding box center [237, 95] width 173 height 16
click at [226, 80] on div "Enter payment amount SGD 15,000.00 15000.00" at bounding box center [237, 90] width 173 height 26
click at [265, 79] on div "Enter payment amount Enter a payment amount based on how often you intend to pa…" at bounding box center [237, 90] width 173 height 26
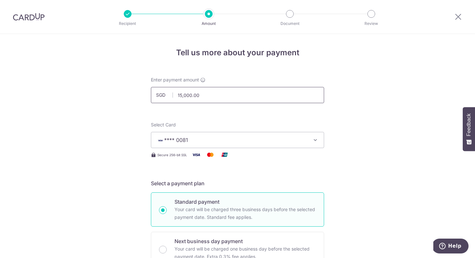
click at [232, 102] on input "15,000.00" at bounding box center [237, 95] width 173 height 16
click at [230, 93] on input "15,000.00" at bounding box center [237, 95] width 173 height 16
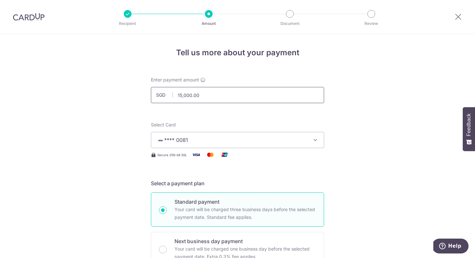
scroll to position [24, 0]
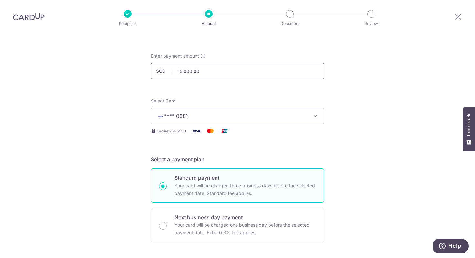
click at [218, 64] on input "15,000.00" at bounding box center [237, 71] width 173 height 16
type input "2"
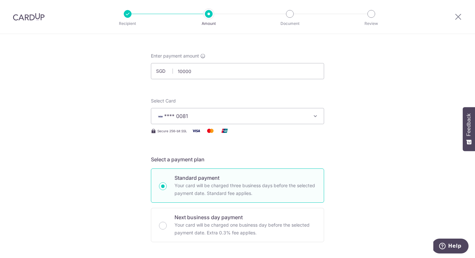
type input "10,000.00"
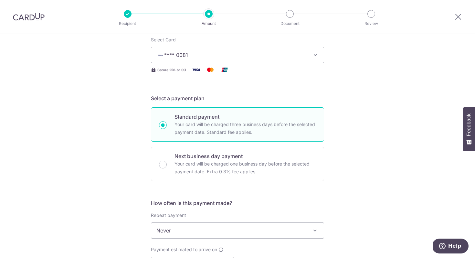
scroll to position [122, 0]
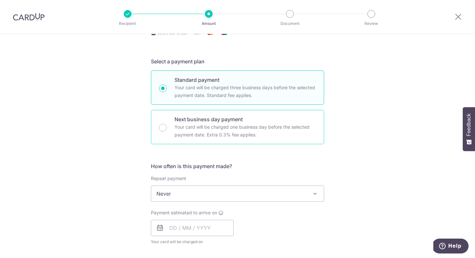
click at [260, 121] on p "Next business day payment" at bounding box center [244, 119] width 141 height 8
click at [167, 124] on input "Next business day payment Your card will be charged one business day before the…" at bounding box center [163, 128] width 8 height 8
radio input "false"
radio input "true"
click at [239, 80] on p "Standard payment" at bounding box center [244, 80] width 141 height 8
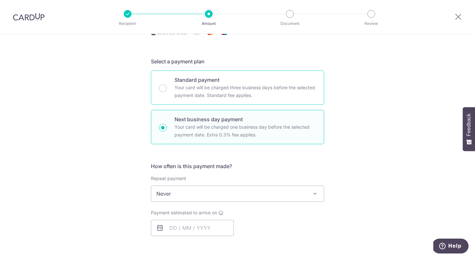
click at [167, 84] on input "Standard payment Your card will be charged three business days before the selec…" at bounding box center [163, 88] width 8 height 8
radio input "true"
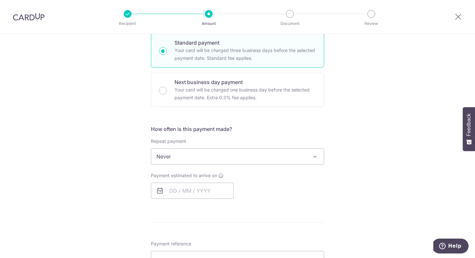
scroll to position [240, 0]
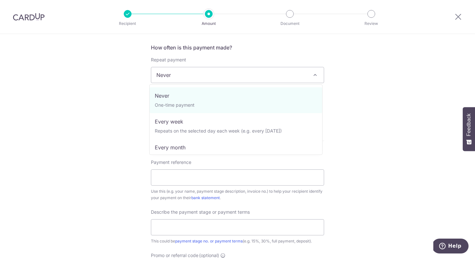
click at [229, 80] on span "Never" at bounding box center [237, 74] width 172 height 15
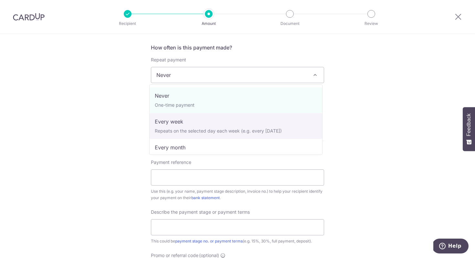
select select "2"
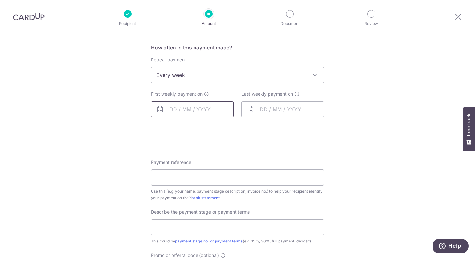
click at [199, 107] on input "text" at bounding box center [192, 109] width 83 height 16
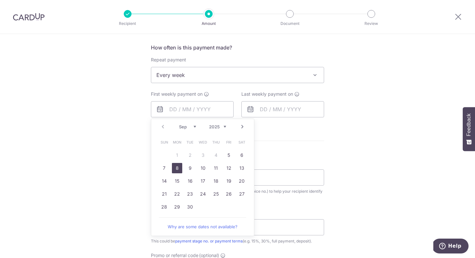
click at [175, 168] on link "8" at bounding box center [177, 168] width 10 height 10
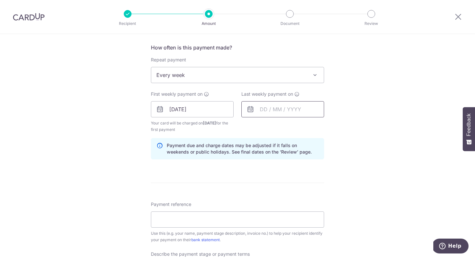
click at [278, 108] on input "text" at bounding box center [282, 109] width 83 height 16
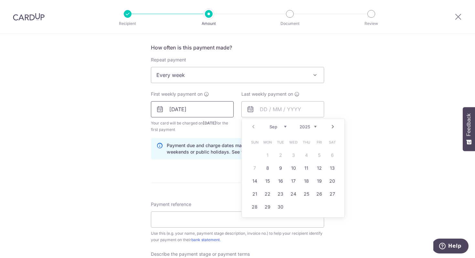
click at [179, 107] on input "[DATE]" at bounding box center [192, 109] width 83 height 16
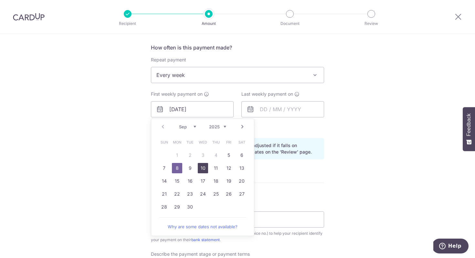
click at [203, 172] on link "10" at bounding box center [203, 168] width 10 height 10
type input "[DATE]"
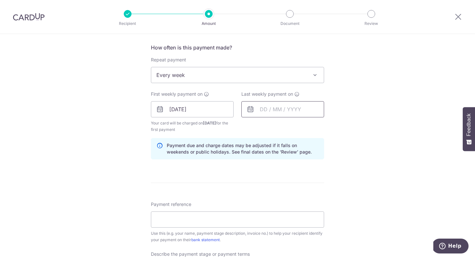
click at [279, 106] on input "text" at bounding box center [282, 109] width 83 height 16
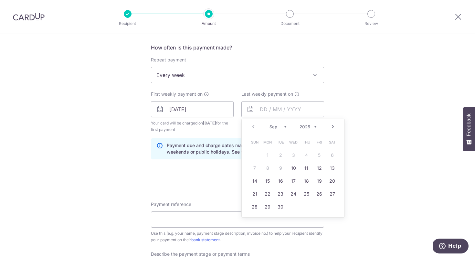
click at [331, 123] on link "Next" at bounding box center [333, 127] width 8 height 8
click at [249, 126] on link "Prev" at bounding box center [253, 127] width 8 height 8
click at [281, 206] on link "30" at bounding box center [280, 206] width 10 height 10
type input "30/09/2025"
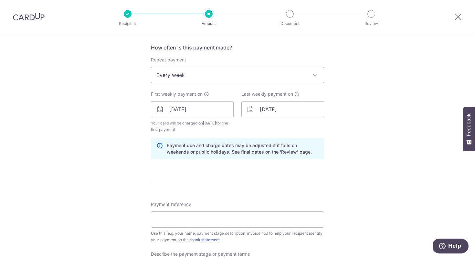
click at [356, 134] on div "Tell us more about your payment Enter payment amount SGD 10,000.00 10000.00 Sel…" at bounding box center [237, 124] width 475 height 660
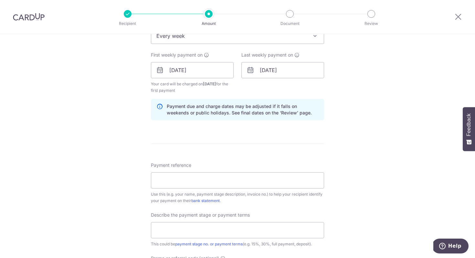
scroll to position [280, 0]
click at [205, 180] on input "Payment reference" at bounding box center [237, 179] width 173 height 16
type input "BLK 164 Gangsa 18-82"
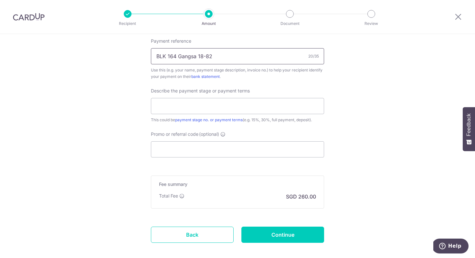
scroll to position [406, 0]
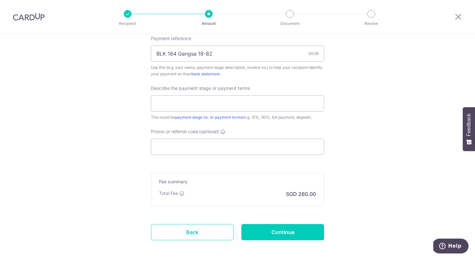
click at [193, 94] on div "Describe the payment stage or payment terms This could be payment stage no. or …" at bounding box center [237, 103] width 173 height 36
click at [192, 100] on input "text" at bounding box center [237, 103] width 173 height 16
type input "40%"
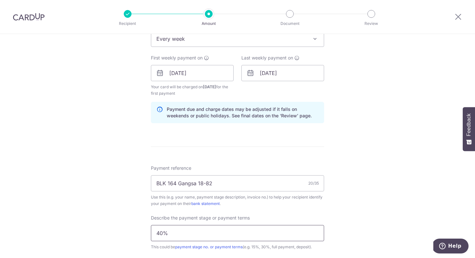
scroll to position [223, 0]
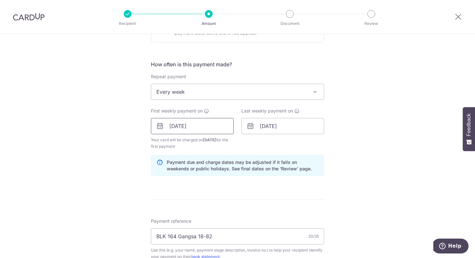
click at [190, 129] on input "[DATE]" at bounding box center [192, 126] width 83 height 16
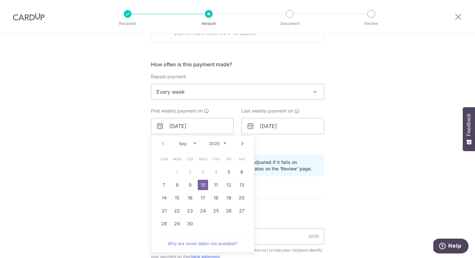
click at [225, 174] on link "5" at bounding box center [228, 172] width 10 height 10
type input "[DATE]"
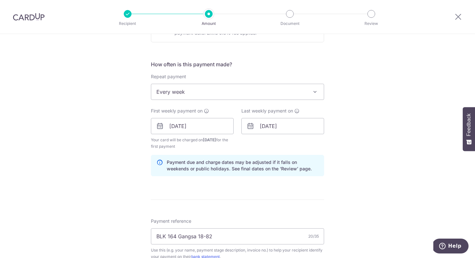
click at [389, 141] on div "Tell us more about your payment Enter payment amount SGD 10,000.00 10000.00 Sel…" at bounding box center [237, 140] width 475 height 660
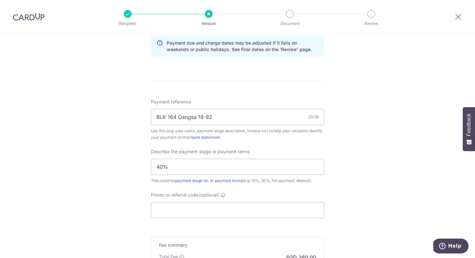
scroll to position [437, 0]
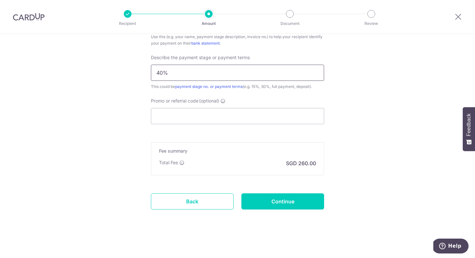
click at [193, 75] on input "40%" at bounding box center [237, 73] width 173 height 16
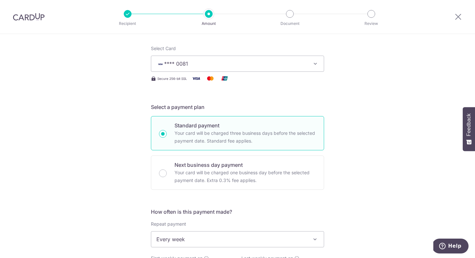
scroll to position [0, 0]
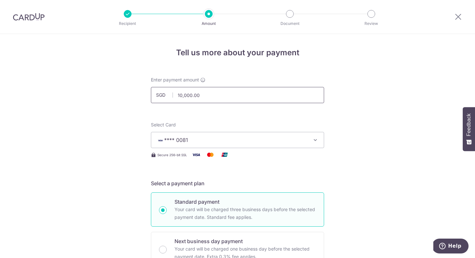
click at [196, 95] on input "10,000.00" at bounding box center [237, 95] width 173 height 16
type input "9"
click at [243, 56] on h4 "Tell us more about your payment" at bounding box center [237, 53] width 173 height 12
type input "9,000.00"
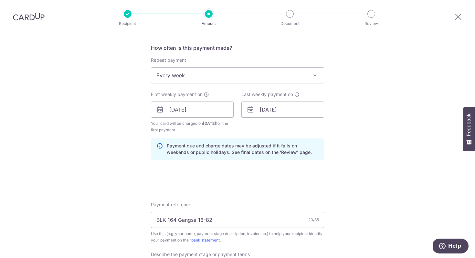
scroll to position [437, 0]
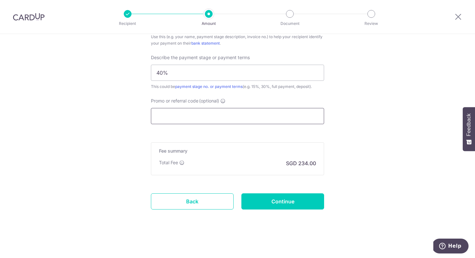
click at [213, 116] on input "Promo or referral code (optional) Enter either a promo code or a referral code …" at bounding box center [237, 116] width 173 height 16
paste input "146.4/8000="
type input "146.4/8000="
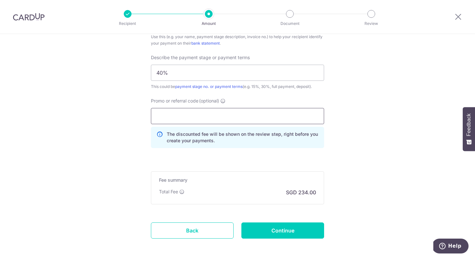
paste input "3HOME25R"
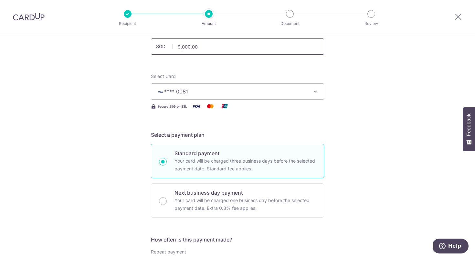
scroll to position [0, 0]
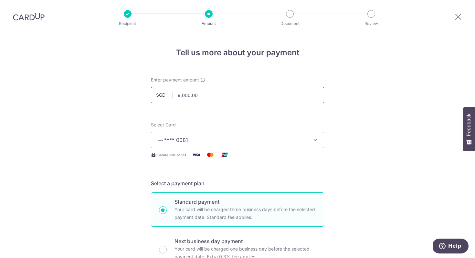
type input "3HOME25R"
click at [193, 91] on input "9,000.00" at bounding box center [237, 95] width 173 height 16
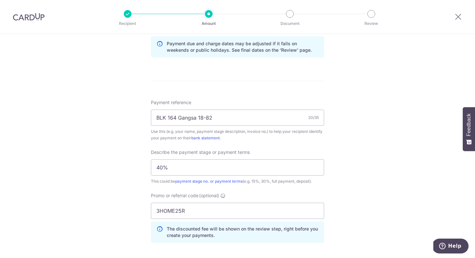
scroll to position [466, 0]
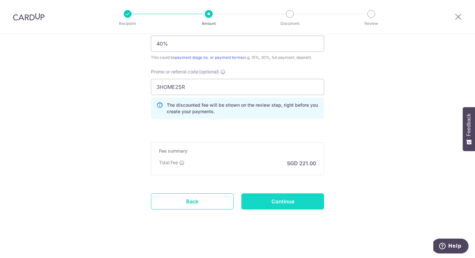
click at [310, 205] on input "Continue" at bounding box center [282, 201] width 83 height 16
type input "8,500.00"
type input "Create Schedule"
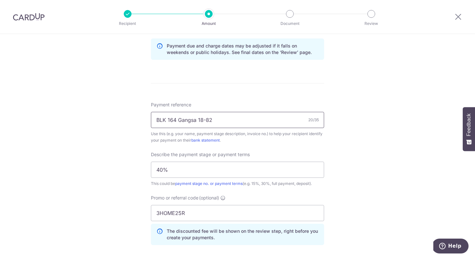
scroll to position [338, 0]
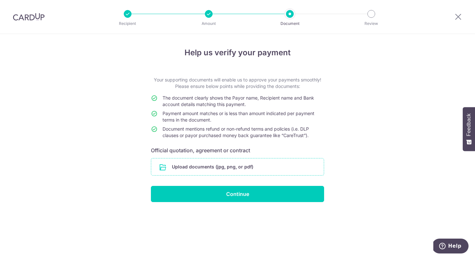
click at [242, 165] on input "file" at bounding box center [237, 166] width 172 height 17
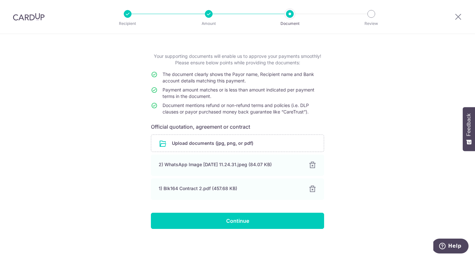
scroll to position [25, 0]
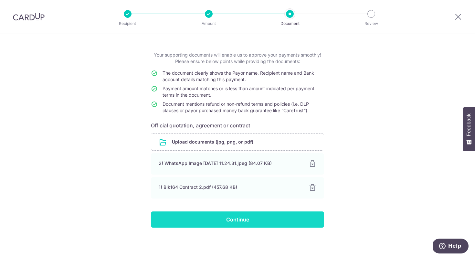
click at [239, 214] on input "Continue" at bounding box center [237, 219] width 173 height 16
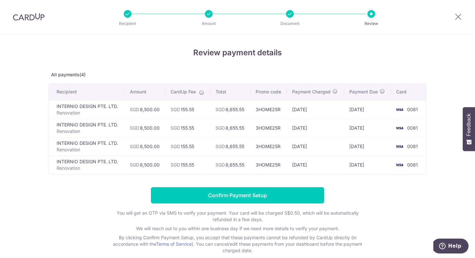
drag, startPoint x: 130, startPoint y: 109, endPoint x: 335, endPoint y: 175, distance: 214.6
click at [335, 175] on div "Review payment details All payments(4) Recipient Amount CardUp Fee Total Promo …" at bounding box center [237, 150] width 378 height 207
click at [335, 165] on td "[DATE]" at bounding box center [315, 164] width 57 height 18
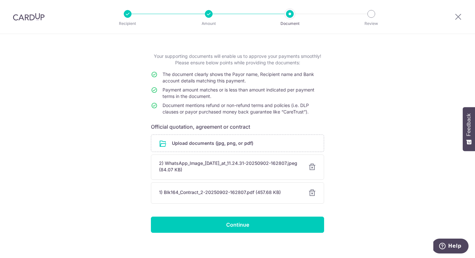
scroll to position [29, 0]
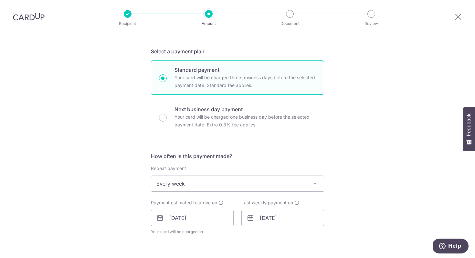
scroll to position [247, 0]
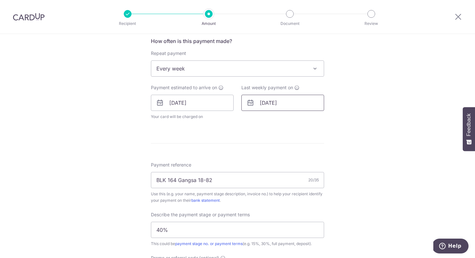
click at [291, 107] on input "30/09/2025" at bounding box center [282, 103] width 83 height 16
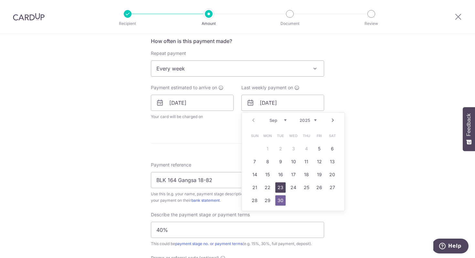
click at [280, 188] on link "23" at bounding box center [280, 187] width 10 height 10
type input "23/09/2025"
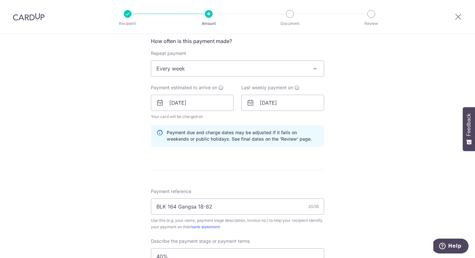
click at [395, 113] on div "Tell us more about your payment Enter payment amount SGD 8,500.00 8500.00 Selec…" at bounding box center [237, 128] width 475 height 683
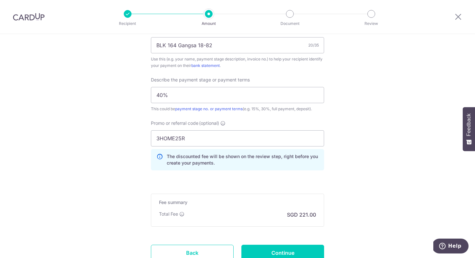
scroll to position [459, 0]
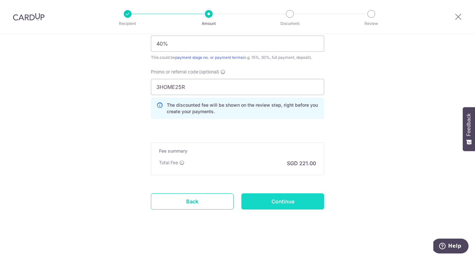
click at [288, 207] on input "Continue" at bounding box center [282, 201] width 83 height 16
type input "Update Schedule"
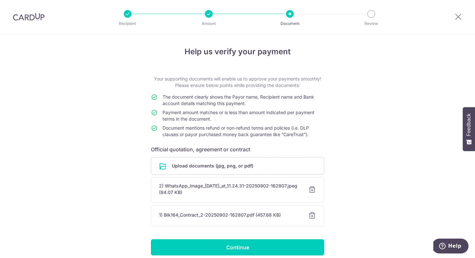
scroll to position [1, 0]
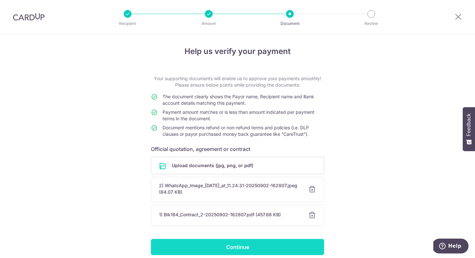
click at [262, 247] on input "Continue" at bounding box center [237, 247] width 173 height 16
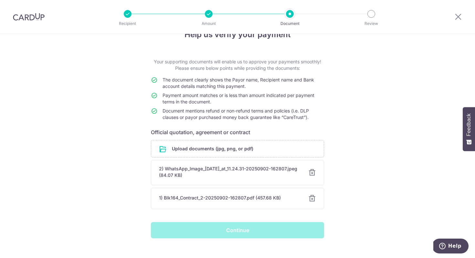
scroll to position [0, 0]
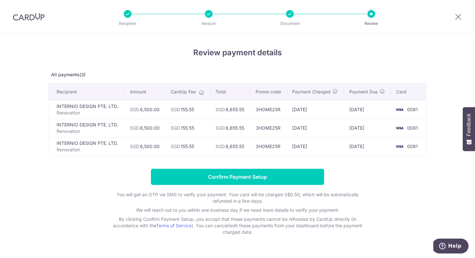
click at [227, 111] on td "SGD 8,655.55" at bounding box center [230, 109] width 40 height 18
click at [225, 129] on td "SGD 8,655.55" at bounding box center [230, 127] width 40 height 18
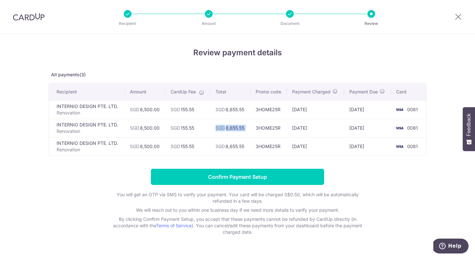
click at [225, 129] on td "SGD 8,655.55" at bounding box center [230, 127] width 40 height 18
click at [238, 135] on td "SGD 8,655.55" at bounding box center [230, 127] width 40 height 18
click at [187, 110] on td "SGD 155.55" at bounding box center [187, 109] width 45 height 18
copy td "155.55"
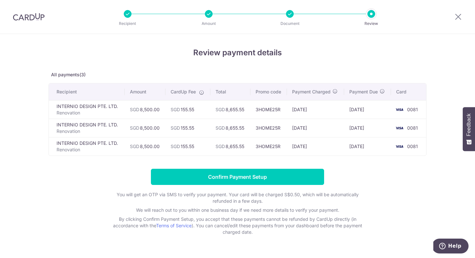
click at [229, 106] on td "SGD 8,655.55" at bounding box center [230, 109] width 40 height 18
click at [299, 107] on td "[DATE]" at bounding box center [315, 109] width 57 height 18
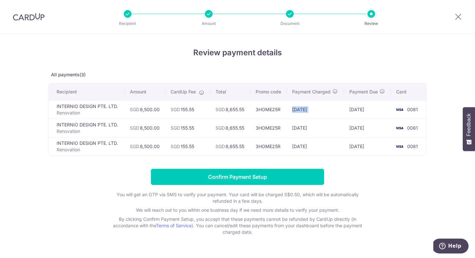
click at [299, 107] on td "[DATE]" at bounding box center [315, 109] width 57 height 18
click at [301, 135] on td "[DATE]" at bounding box center [315, 127] width 57 height 18
click at [304, 149] on td "[DATE]" at bounding box center [315, 146] width 57 height 18
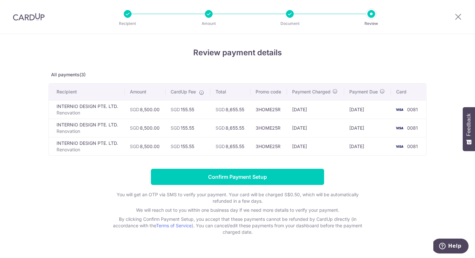
click at [304, 149] on td "[DATE]" at bounding box center [315, 146] width 57 height 18
click at [330, 149] on td "[DATE]" at bounding box center [315, 146] width 57 height 18
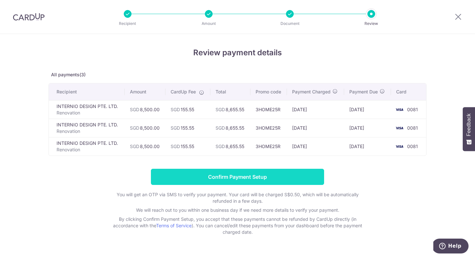
click at [296, 181] on input "Confirm Payment Setup" at bounding box center [237, 177] width 173 height 16
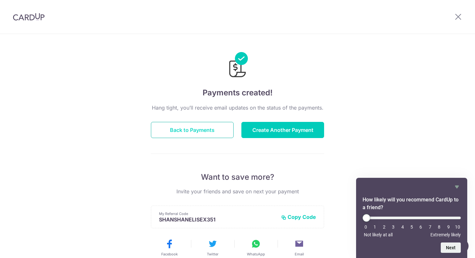
click at [178, 126] on button "Back to Payments" at bounding box center [192, 130] width 83 height 16
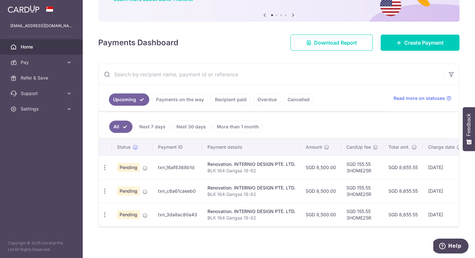
scroll to position [65, 0]
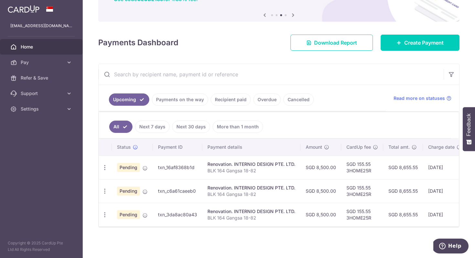
click at [176, 161] on td "txn_16af8368b1d" at bounding box center [177, 167] width 49 height 24
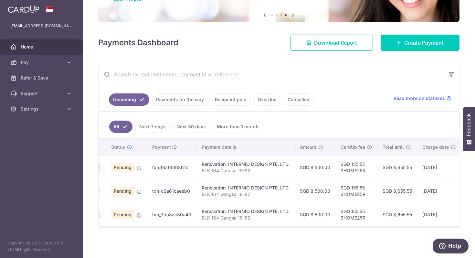
scroll to position [0, 0]
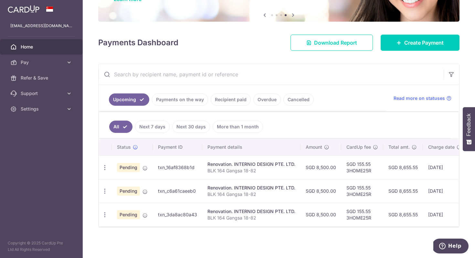
click at [176, 167] on td "txn_16af8368b1d" at bounding box center [177, 167] width 49 height 24
click at [188, 165] on td "txn_16af8368b1d" at bounding box center [177, 167] width 49 height 24
click at [251, 161] on div "Renovation. INTERNIO DESIGN PTE. LTD." at bounding box center [251, 164] width 88 height 6
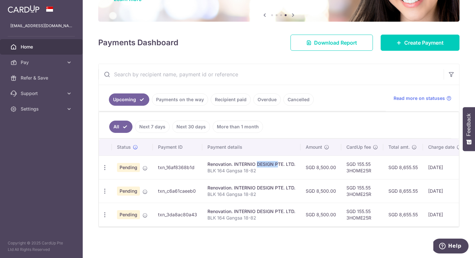
click at [251, 161] on div "Renovation. INTERNIO DESIGN PTE. LTD." at bounding box center [251, 164] width 88 height 6
click at [257, 167] on p "BLK 164 Gangsa 18-82" at bounding box center [251, 170] width 88 height 6
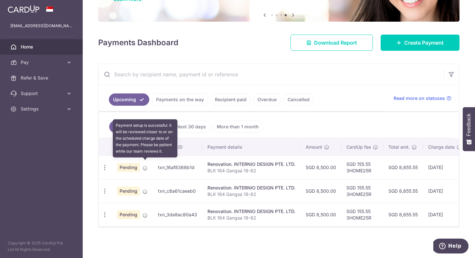
click at [143, 165] on icon at bounding box center [144, 167] width 5 height 5
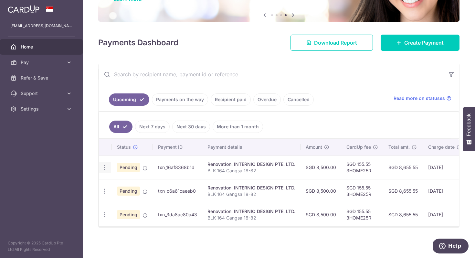
click at [104, 164] on icon "button" at bounding box center [104, 167] width 7 height 7
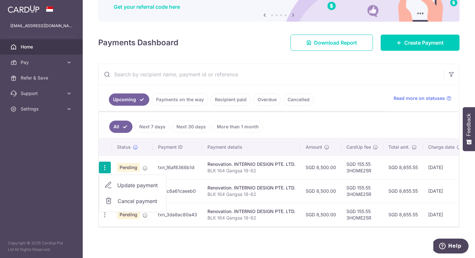
click at [120, 181] on span "Update payment" at bounding box center [139, 185] width 44 height 8
radio input "true"
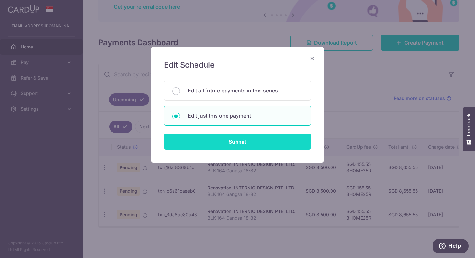
click at [239, 143] on input "Submit" at bounding box center [237, 141] width 147 height 16
radio input "true"
type input "8,500.00"
type input "[DATE]"
type input "BLK 164 Gangsa 18-82"
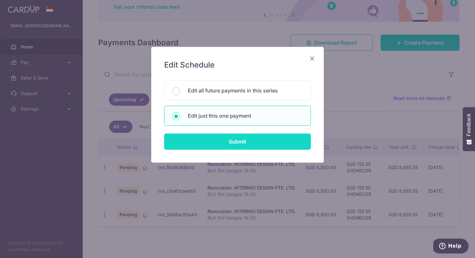
type input "40%"
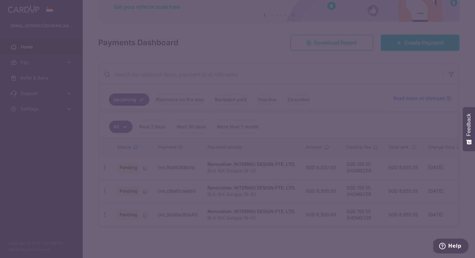
type input "3HOME25R"
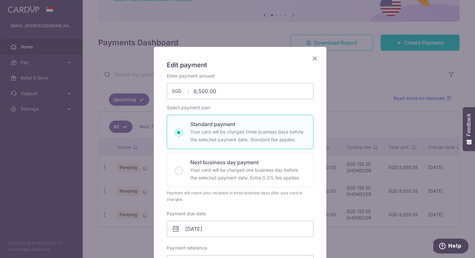
click at [313, 57] on icon "Close" at bounding box center [315, 58] width 8 height 8
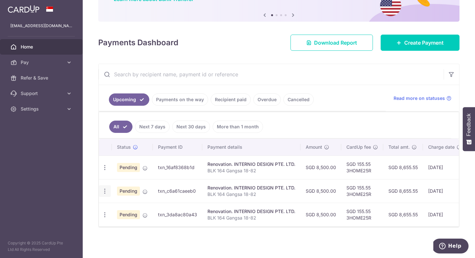
click at [106, 171] on icon "button" at bounding box center [104, 167] width 7 height 7
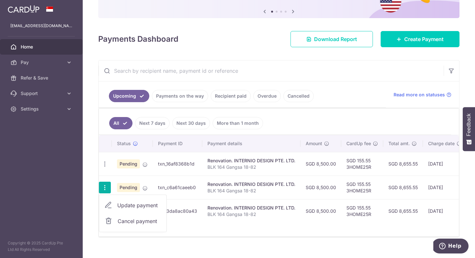
click at [118, 206] on span "Update payment" at bounding box center [139, 205] width 44 height 8
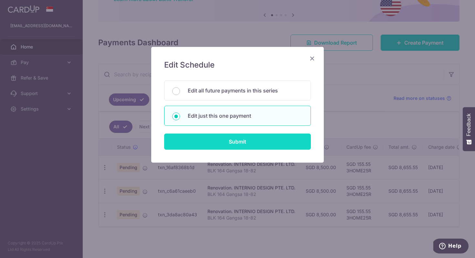
click at [234, 138] on input "Submit" at bounding box center [237, 141] width 147 height 16
radio input "true"
type input "12/09/2025"
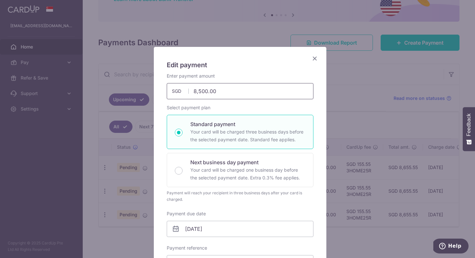
click at [205, 89] on input "8,500.00" at bounding box center [240, 91] width 147 height 16
type input "8,500.00"
click at [314, 57] on icon "Close" at bounding box center [315, 58] width 8 height 8
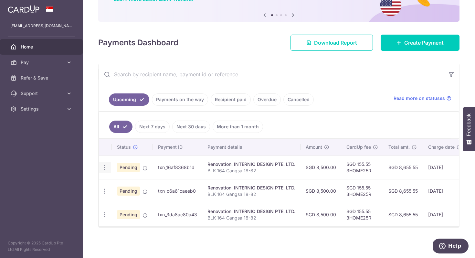
click at [101, 164] on icon "button" at bounding box center [104, 167] width 7 height 7
click at [114, 178] on link "Update payment" at bounding box center [132, 184] width 67 height 15
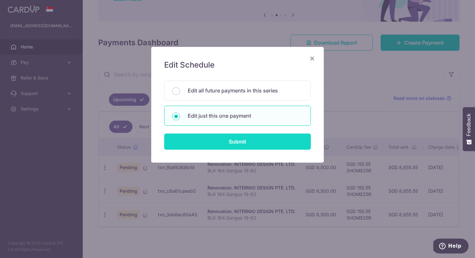
click at [223, 145] on input "Submit" at bounding box center [237, 141] width 147 height 16
radio input "true"
type input "[DATE]"
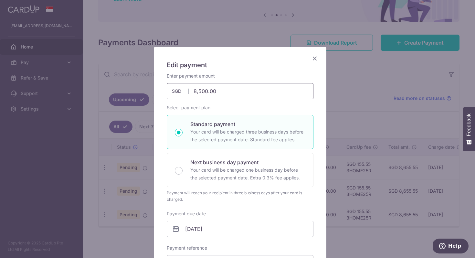
click at [210, 88] on input "8,500.00" at bounding box center [240, 91] width 147 height 16
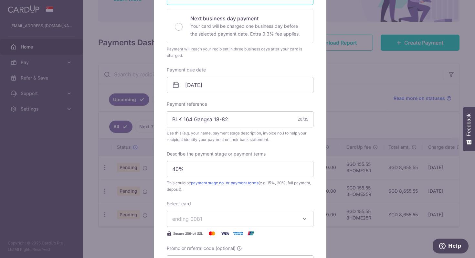
scroll to position [315, 0]
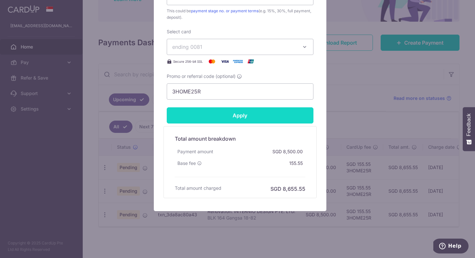
type input "1,000.00"
click at [245, 115] on input "Apply" at bounding box center [240, 115] width 147 height 16
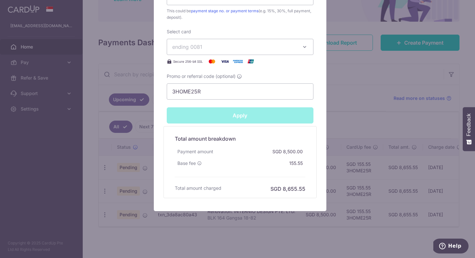
type input "Successfully Applied"
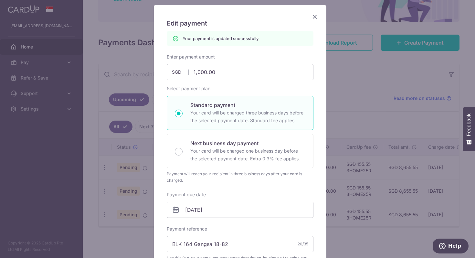
scroll to position [0, 0]
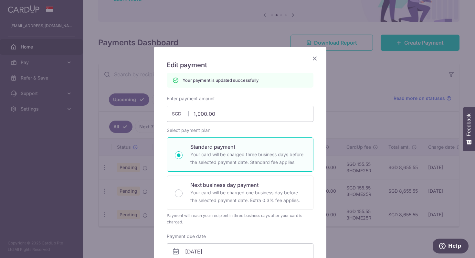
click at [313, 56] on icon "Close" at bounding box center [315, 58] width 8 height 8
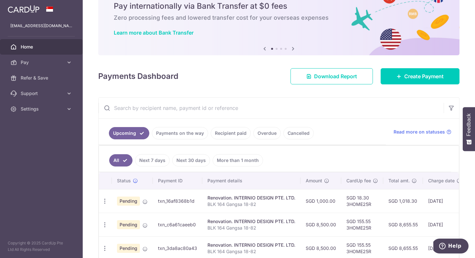
scroll to position [65, 0]
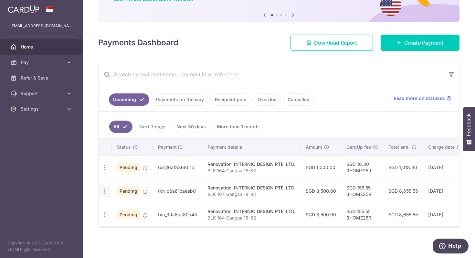
click at [107, 171] on icon "button" at bounding box center [104, 167] width 7 height 7
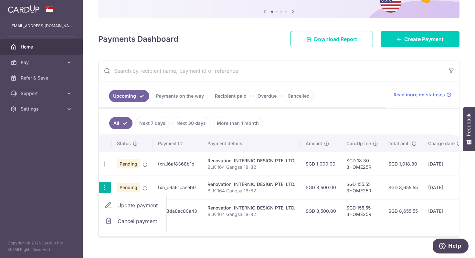
click at [117, 204] on link "Update payment" at bounding box center [132, 204] width 67 height 15
radio input "true"
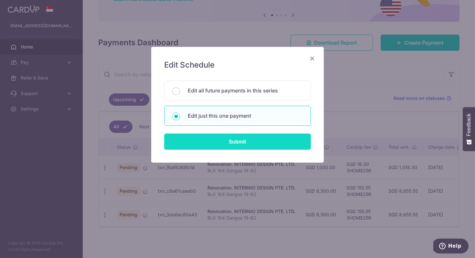
click at [223, 144] on input "Submit" at bounding box center [237, 141] width 147 height 16
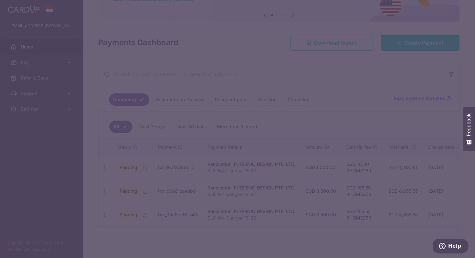
type input "3HOME25R"
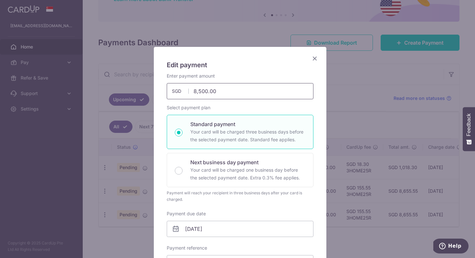
click at [214, 92] on input "8,500.00" at bounding box center [240, 91] width 147 height 16
type input "2"
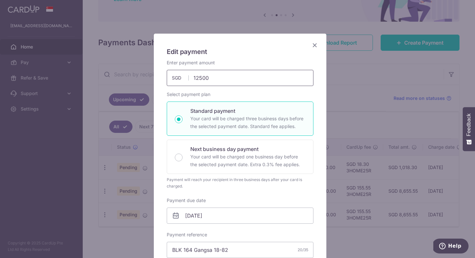
scroll to position [0, 0]
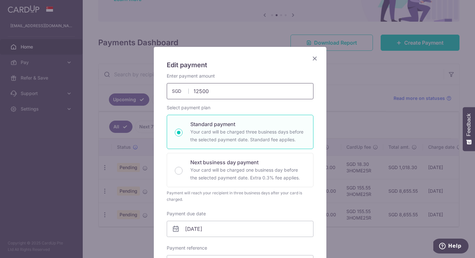
click at [212, 92] on input "12500" at bounding box center [240, 91] width 147 height 16
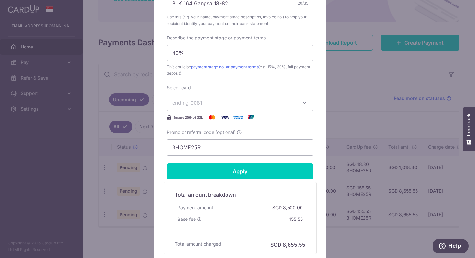
scroll to position [315, 0]
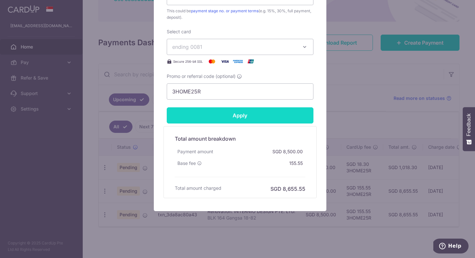
type input "10,000.00"
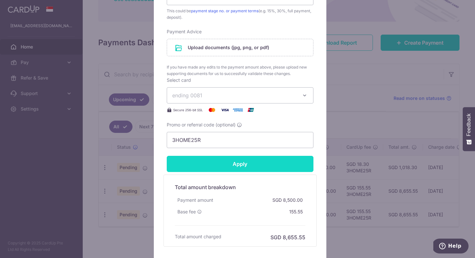
click at [256, 116] on form "By clicking apply, you will make changes to all payments to INTERNIO DESIGN PTE…" at bounding box center [240, 1] width 147 height 489
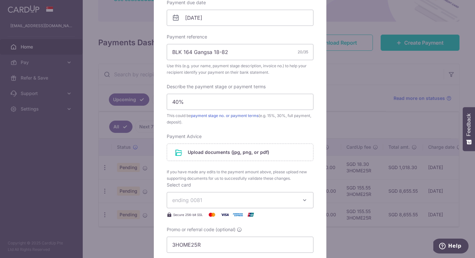
scroll to position [364, 0]
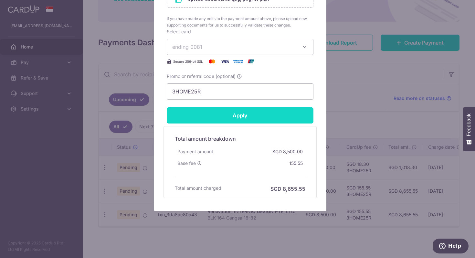
click at [235, 110] on input "Apply" at bounding box center [240, 115] width 147 height 16
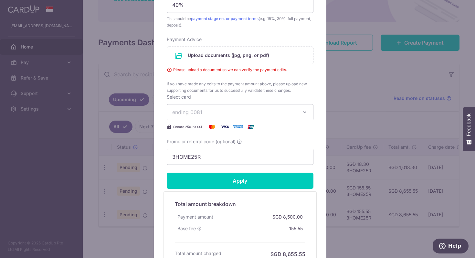
scroll to position [300, 0]
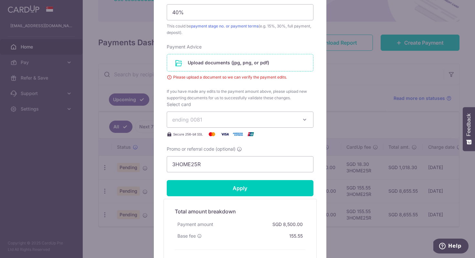
click at [227, 64] on input "file" at bounding box center [240, 62] width 146 height 17
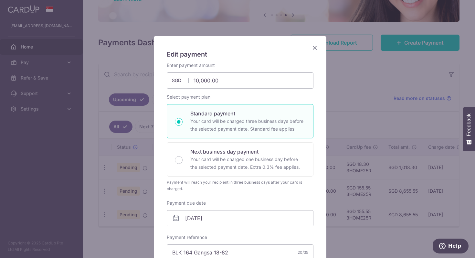
scroll to position [0, 0]
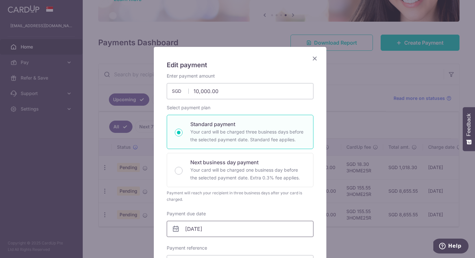
click at [195, 227] on input "12/09/2025" at bounding box center [240, 229] width 147 height 16
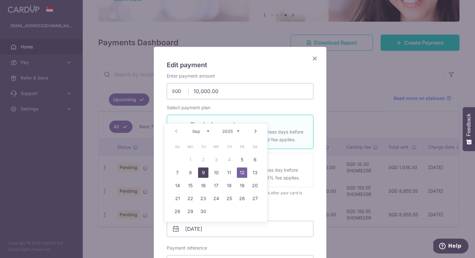
click at [201, 173] on link "9" at bounding box center [203, 172] width 10 height 10
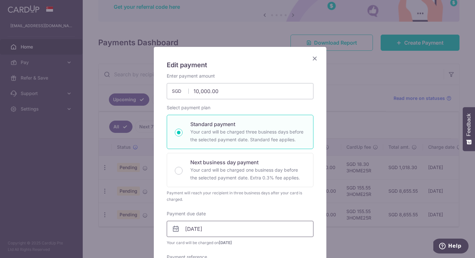
click at [206, 229] on input "09/09/2025" at bounding box center [240, 229] width 147 height 16
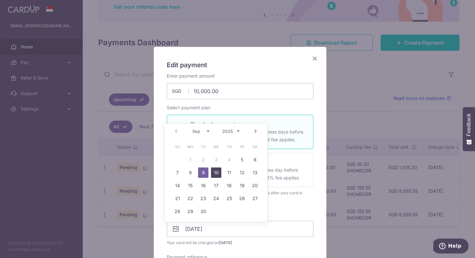
click at [218, 170] on link "10" at bounding box center [216, 172] width 10 height 10
type input "[DATE]"
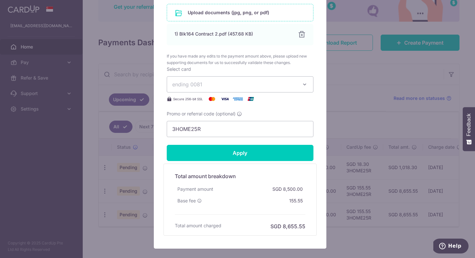
scroll to position [397, 0]
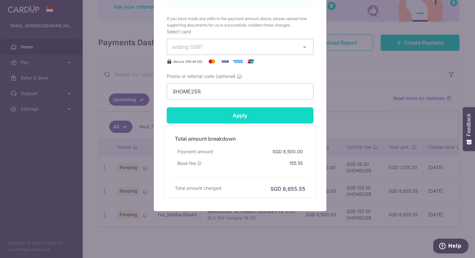
click at [242, 112] on input "Apply" at bounding box center [240, 115] width 147 height 16
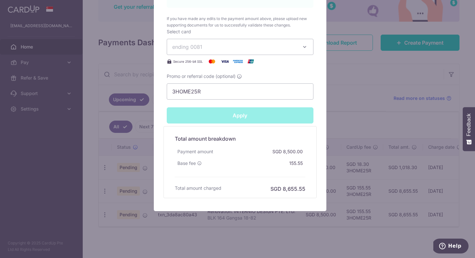
type input "Successfully Applied"
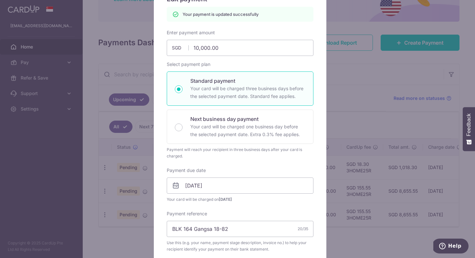
scroll to position [0, 0]
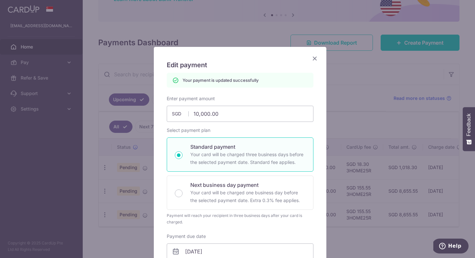
click at [314, 56] on icon "Close" at bounding box center [315, 58] width 8 height 8
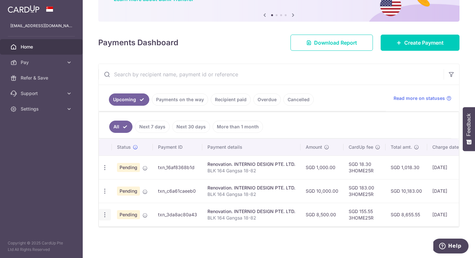
click at [105, 171] on icon "button" at bounding box center [104, 167] width 7 height 7
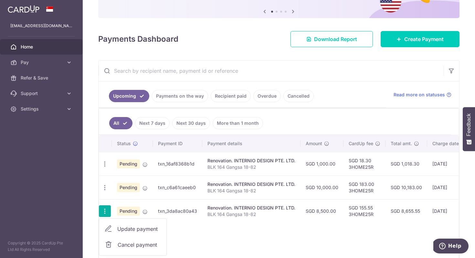
click at [115, 227] on link "Update payment" at bounding box center [132, 228] width 67 height 15
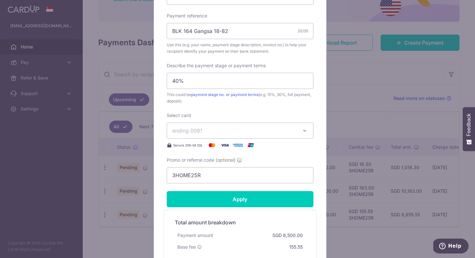
scroll to position [177, 0]
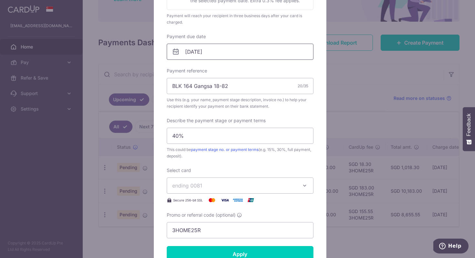
click at [196, 46] on input "[DATE]" at bounding box center [240, 52] width 147 height 16
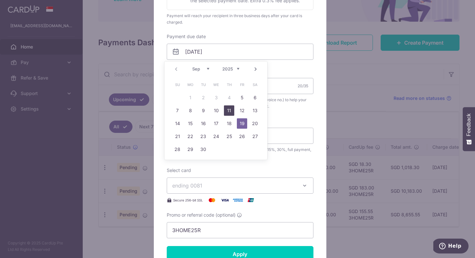
click at [232, 110] on link "11" at bounding box center [229, 110] width 10 height 10
type input "[DATE]"
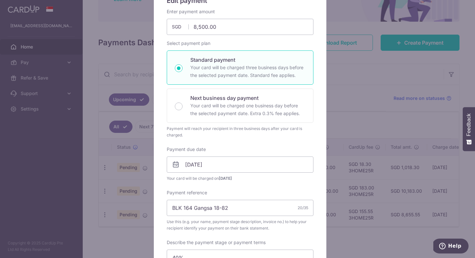
scroll to position [29, 0]
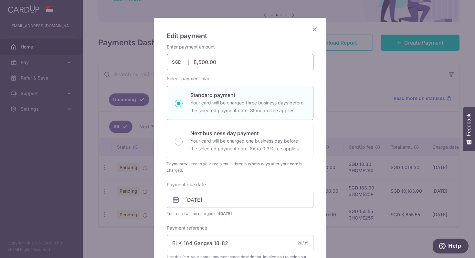
click at [206, 62] on input "8,500.00" at bounding box center [240, 62] width 147 height 16
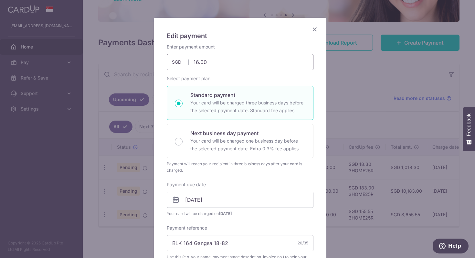
click at [222, 61] on input "16.00" at bounding box center [240, 62] width 147 height 16
type input "20,000.00"
click at [262, 42] on div "Edit payment By clicking apply, you will make changes to all payments to INTERN…" at bounding box center [240, 262] width 172 height 489
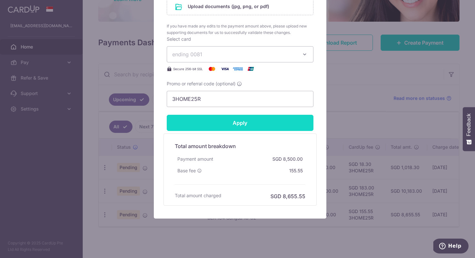
scroll to position [373, 0]
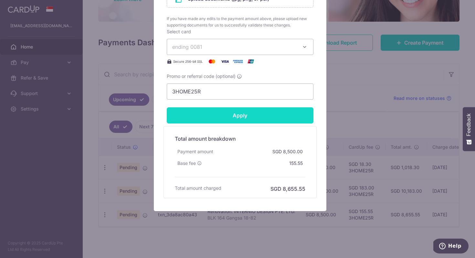
click at [242, 117] on input "Apply" at bounding box center [240, 115] width 147 height 16
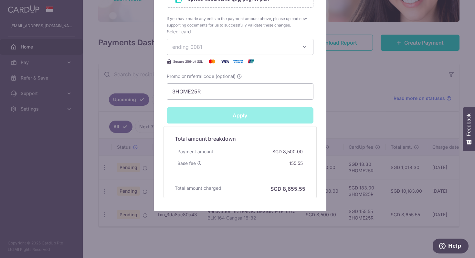
type input "Successfully Applied"
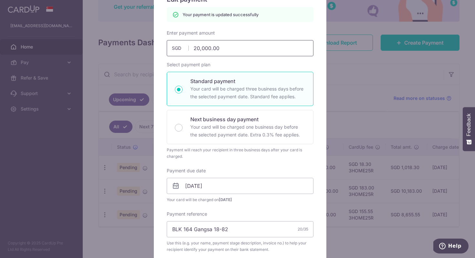
scroll to position [0, 0]
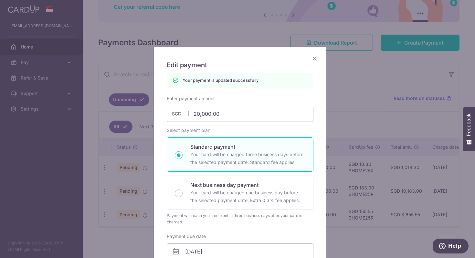
click at [312, 58] on icon "Close" at bounding box center [315, 58] width 8 height 8
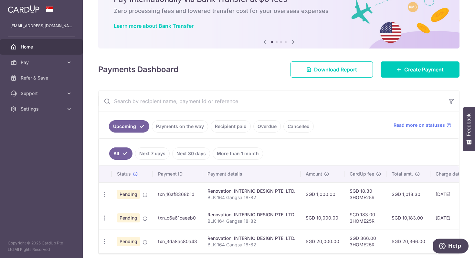
scroll to position [46, 0]
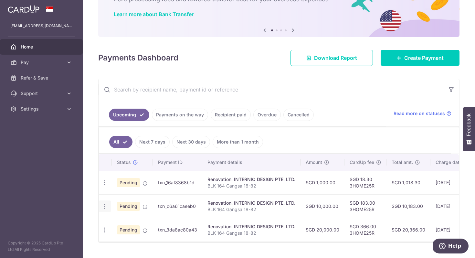
click at [107, 186] on icon "button" at bounding box center [104, 182] width 7 height 7
click at [112, 221] on link "Update payment" at bounding box center [132, 223] width 67 height 15
radio input "true"
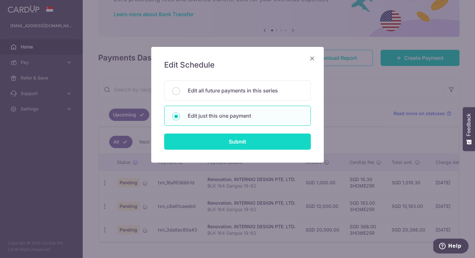
click at [208, 141] on input "Submit" at bounding box center [237, 141] width 147 height 16
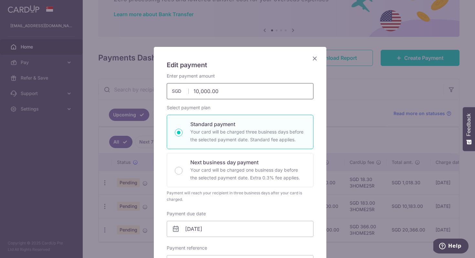
click at [194, 92] on input "10,000.00" at bounding box center [240, 91] width 147 height 16
click at [235, 64] on h5 "Edit payment" at bounding box center [240, 65] width 147 height 10
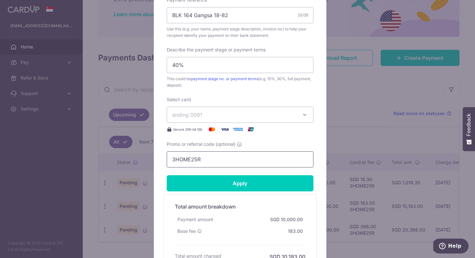
scroll to position [315, 0]
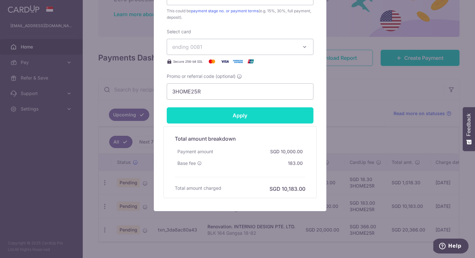
click at [235, 117] on input "Apply" at bounding box center [240, 115] width 147 height 16
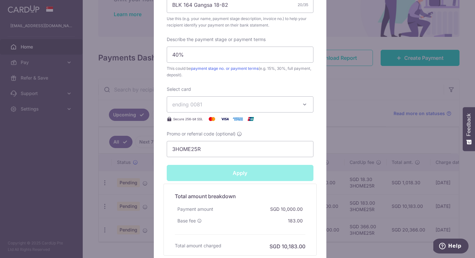
scroll to position [0, 0]
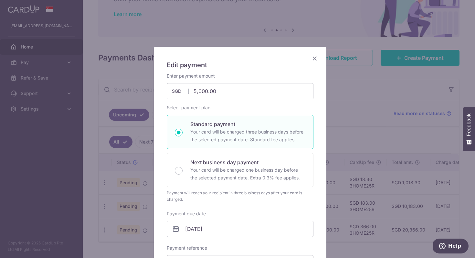
click at [311, 58] on icon "Close" at bounding box center [315, 58] width 8 height 8
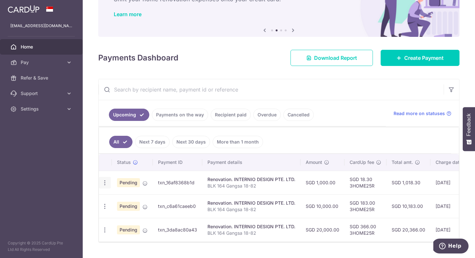
click at [104, 182] on icon "button" at bounding box center [104, 182] width 7 height 7
click at [113, 201] on link "Update payment" at bounding box center [132, 199] width 67 height 15
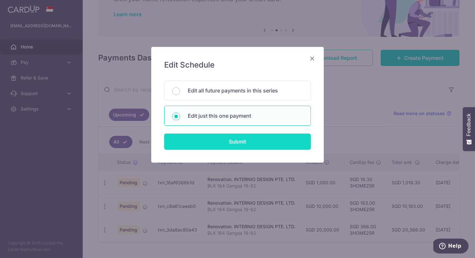
click at [232, 144] on input "Submit" at bounding box center [237, 141] width 147 height 16
type input "1,000.00"
radio input "true"
type input "05/09/2025"
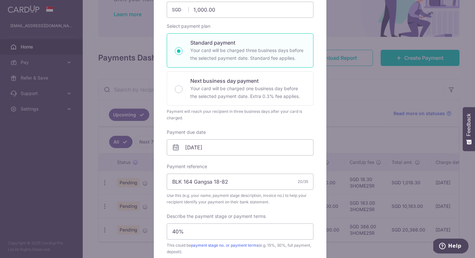
type input "Successfully Applied"
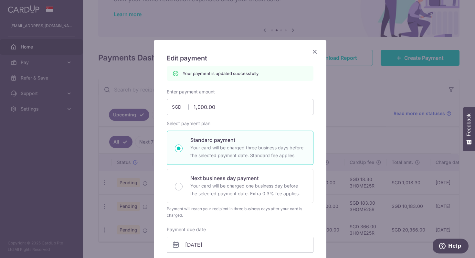
scroll to position [16, 0]
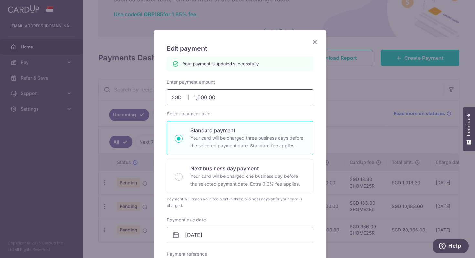
click at [200, 99] on input "1,000.00" at bounding box center [240, 97] width 147 height 16
type input "5"
type input "Apply"
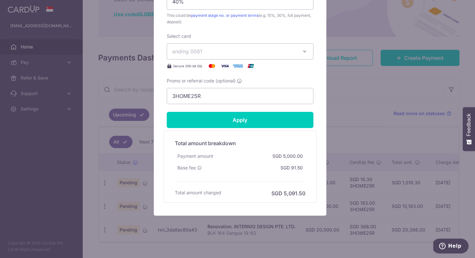
scroll to position [315, 0]
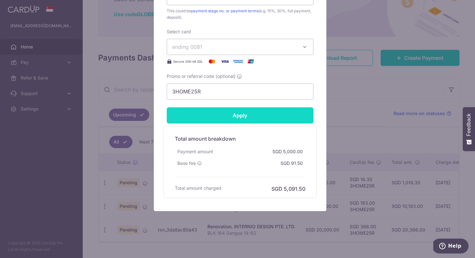
type input "500.00"
click at [258, 118] on input "Apply" at bounding box center [240, 115] width 147 height 16
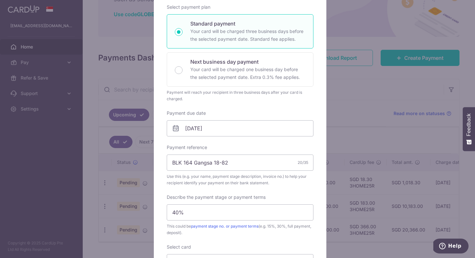
scroll to position [0, 0]
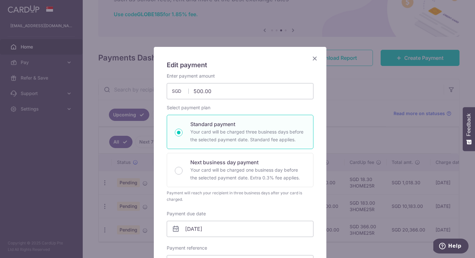
click at [312, 57] on icon "Close" at bounding box center [315, 58] width 8 height 8
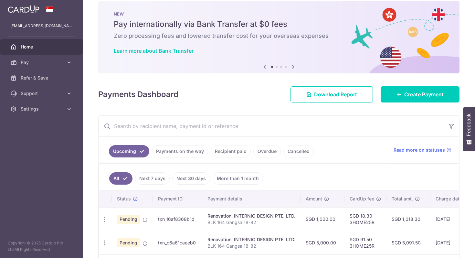
scroll to position [65, 0]
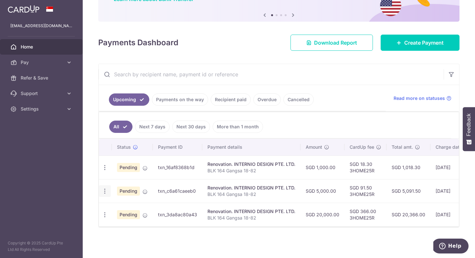
click at [108, 171] on icon "button" at bounding box center [104, 167] width 7 height 7
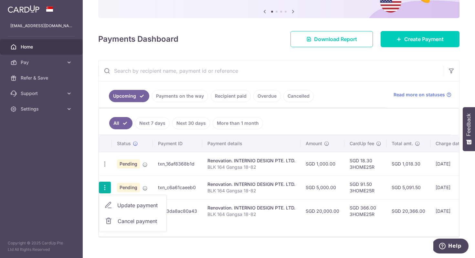
click at [111, 202] on icon at bounding box center [108, 205] width 8 height 8
radio input "true"
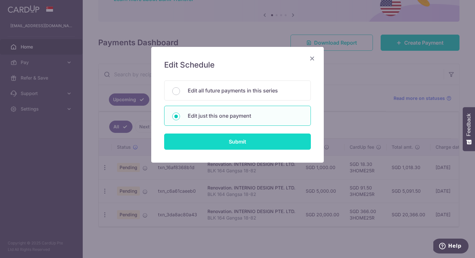
click at [211, 146] on input "Submit" at bounding box center [237, 141] width 147 height 16
radio input "true"
type input "5,000.00"
type input "[DATE]"
type input "BLK 164 Gangsa 18-82"
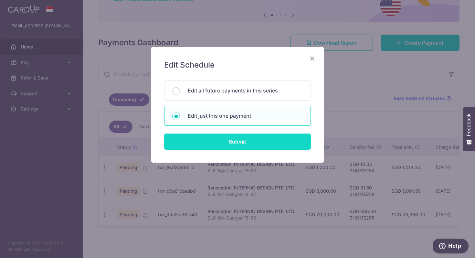
type input "40%"
type input "3HOME25R"
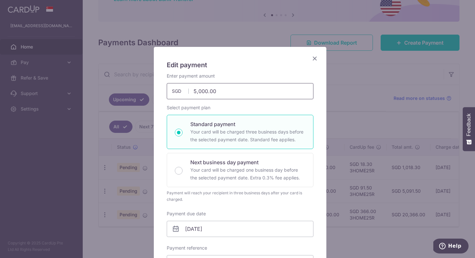
click at [212, 92] on input "5,000.00" at bounding box center [240, 91] width 147 height 16
click at [215, 77] on div "Enter payment amount 4,000.00 4000.00 SGD To change the payment amount, please …" at bounding box center [240, 86] width 147 height 26
click at [213, 93] on input "4,000.00" at bounding box center [240, 91] width 147 height 16
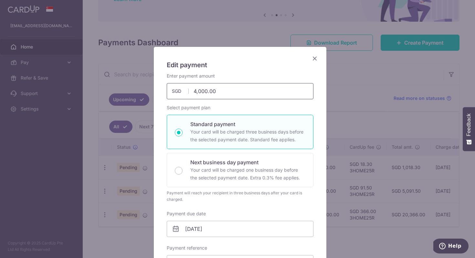
click at [190, 94] on input "4,000.00" at bounding box center [240, 91] width 147 height 16
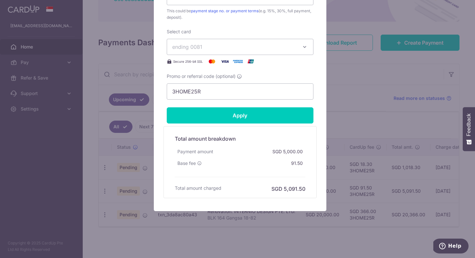
scroll to position [191, 0]
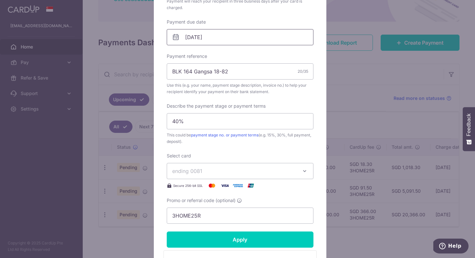
type input "3,000.00"
click at [205, 38] on input "10/09/2025" at bounding box center [240, 37] width 147 height 16
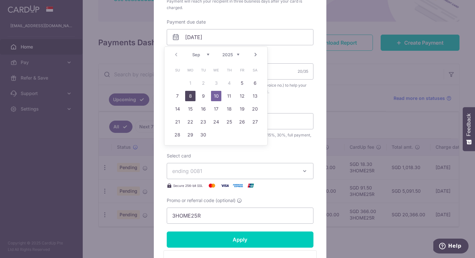
click at [193, 96] on link "8" at bounding box center [190, 96] width 10 height 10
type input "08/09/2025"
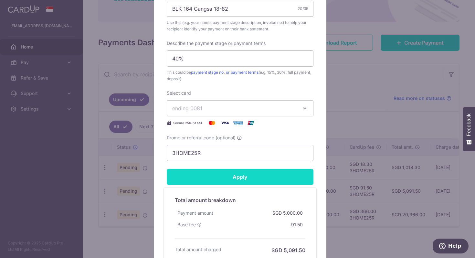
scroll to position [323, 0]
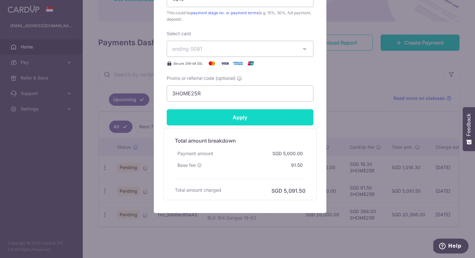
click at [235, 123] on input "Apply" at bounding box center [240, 117] width 147 height 16
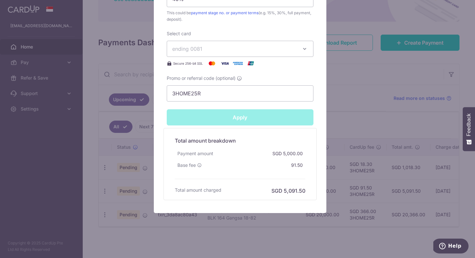
type input "Successfully Applied"
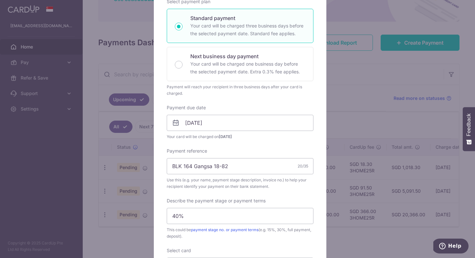
scroll to position [0, 0]
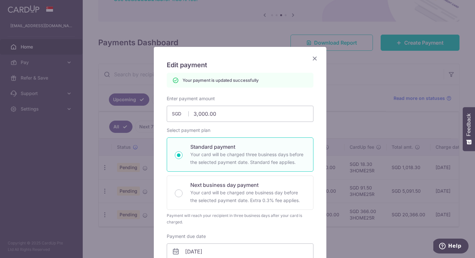
click at [311, 57] on icon "Close" at bounding box center [315, 58] width 8 height 8
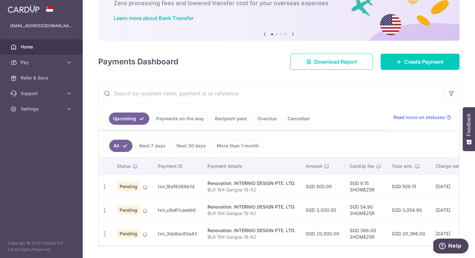
scroll to position [65, 0]
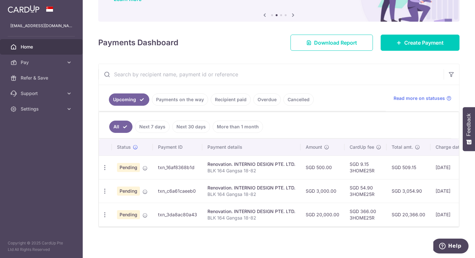
click at [282, 172] on td "Renovation. INTERNIO DESIGN PTE. LTD. BLK 164 Gangsa 18-82" at bounding box center [251, 167] width 98 height 24
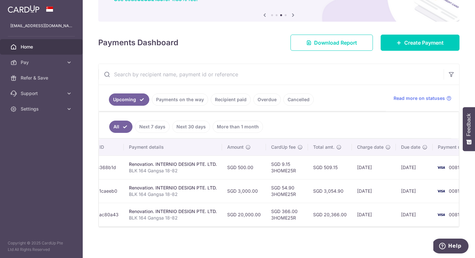
scroll to position [0, 80]
click at [283, 160] on td "SGD 9.15 3HOME25R" at bounding box center [285, 167] width 42 height 24
click at [291, 163] on td "SGD 9.15 3HOME25R" at bounding box center [285, 167] width 42 height 24
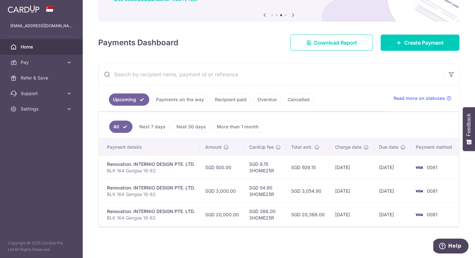
scroll to position [0, 0]
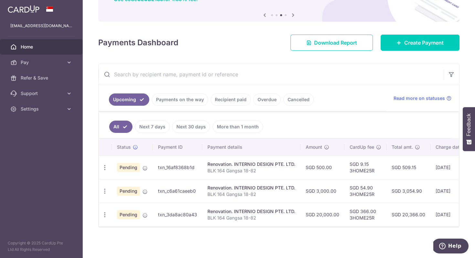
click at [163, 161] on td "txn_16af8368b1d" at bounding box center [177, 167] width 49 height 24
click at [240, 163] on div "Renovation. INTERNIO DESIGN PTE. LTD." at bounding box center [251, 164] width 88 height 6
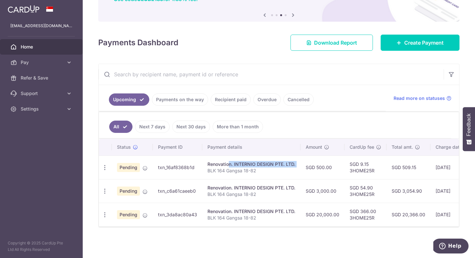
click at [240, 163] on div "Renovation. INTERNIO DESIGN PTE. LTD." at bounding box center [251, 164] width 88 height 6
click at [244, 167] on p "BLK 164 Gangsa 18-82" at bounding box center [251, 170] width 88 height 6
click at [321, 164] on td "SGD 500.00" at bounding box center [322, 167] width 44 height 24
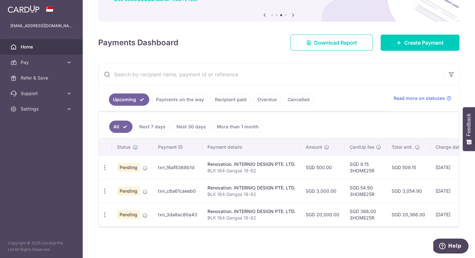
click at [321, 164] on td "SGD 500.00" at bounding box center [322, 167] width 44 height 24
click at [398, 163] on td "SGD 509.15" at bounding box center [408, 167] width 44 height 24
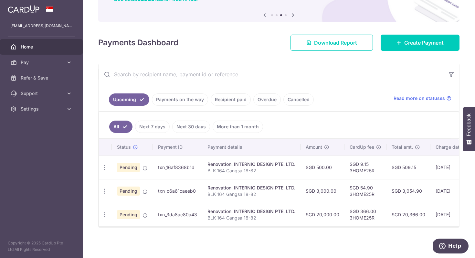
click at [352, 167] on td "SGD 9.15 3HOME25R" at bounding box center [365, 167] width 42 height 24
click at [354, 160] on td "SGD 9.15 3HOME25R" at bounding box center [365, 167] width 42 height 24
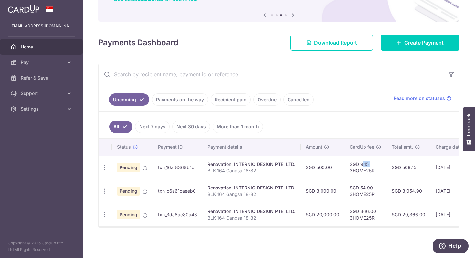
click at [354, 160] on td "SGD 9.15 3HOME25R" at bounding box center [365, 167] width 42 height 24
click at [356, 192] on td "SGD 54.90 3HOME25R" at bounding box center [365, 191] width 42 height 24
click at [359, 183] on td "SGD 54.90 3HOME25R" at bounding box center [365, 191] width 42 height 24
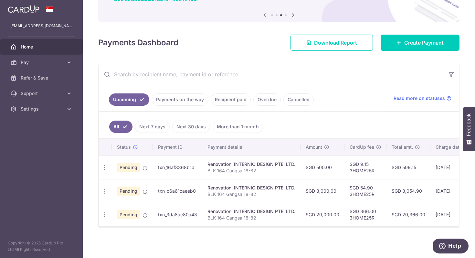
click at [359, 183] on td "SGD 54.90 3HOME25R" at bounding box center [365, 191] width 42 height 24
click at [383, 189] on td "SGD 54.90 3HOME25R" at bounding box center [365, 191] width 42 height 24
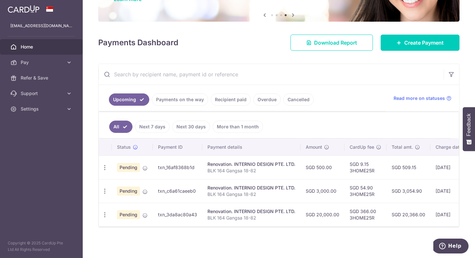
scroll to position [0, 100]
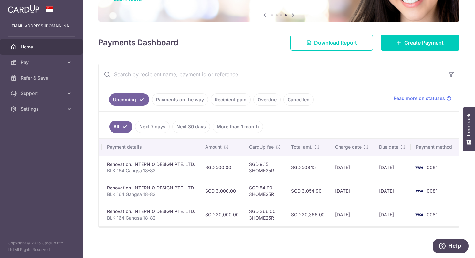
click at [387, 188] on td "08/09/2025" at bounding box center [392, 191] width 37 height 24
click at [388, 212] on td "11/09/2025" at bounding box center [392, 214] width 37 height 24
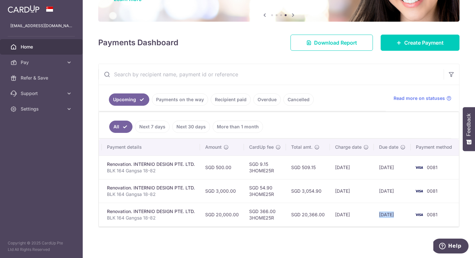
click at [388, 212] on td "11/09/2025" at bounding box center [392, 214] width 37 height 24
click at [389, 186] on td "08/09/2025" at bounding box center [392, 191] width 37 height 24
click at [393, 165] on td "05/09/2025" at bounding box center [392, 167] width 37 height 24
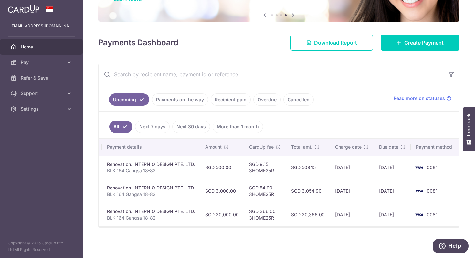
click at [393, 165] on td "05/09/2025" at bounding box center [392, 167] width 37 height 24
click at [386, 195] on td "08/09/2025" at bounding box center [392, 191] width 37 height 24
click at [42, 66] on link "Pay" at bounding box center [41, 62] width 83 height 15
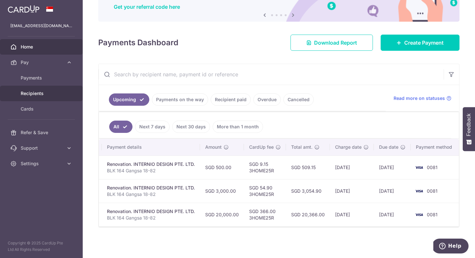
click at [41, 94] on span "Recipients" at bounding box center [42, 93] width 43 height 6
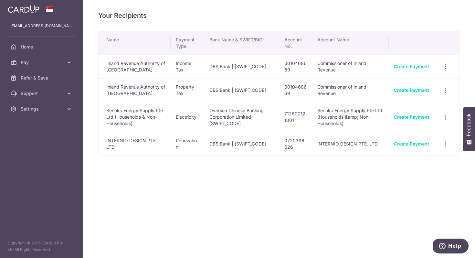
click at [334, 116] on td "Senoko Energy Supply Pte Ltd (Households &amp; Non-Households)" at bounding box center [350, 117] width 77 height 30
click at [342, 124] on td "Senoko Energy Supply Pte Ltd (Households &amp; Non-Households)" at bounding box center [350, 117] width 77 height 30
click at [248, 114] on td "Oversea Chinese Banking Corporation Limited | [SWIFT_CODE]" at bounding box center [241, 117] width 75 height 30
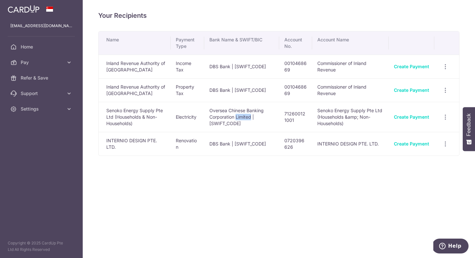
click at [248, 114] on td "Oversea Chinese Banking Corporation Limited | [SWIFT_CODE]" at bounding box center [241, 117] width 75 height 30
click at [232, 125] on td "Oversea Chinese Banking Corporation Limited | [SWIFT_CODE]" at bounding box center [241, 117] width 75 height 30
click at [32, 56] on link "Pay" at bounding box center [41, 62] width 83 height 15
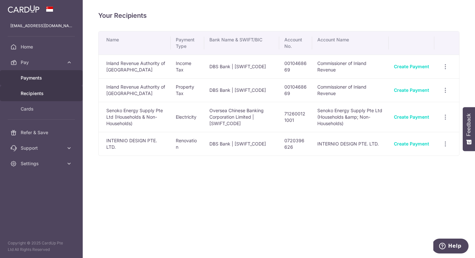
click at [46, 78] on span "Payments" at bounding box center [42, 78] width 43 height 6
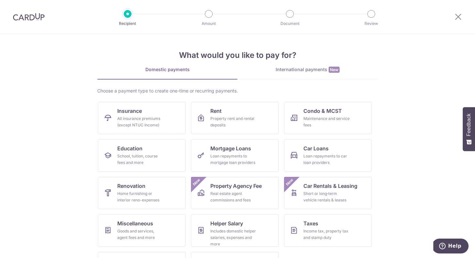
click at [32, 24] on div at bounding box center [28, 17] width 57 height 34
click at [30, 18] on img at bounding box center [29, 17] width 32 height 8
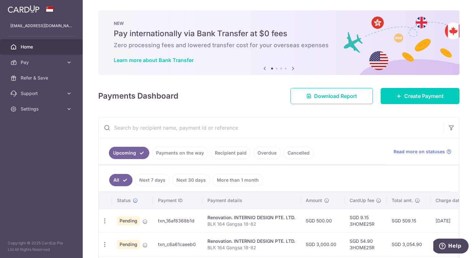
click at [64, 52] on link "Home" at bounding box center [41, 46] width 83 height 15
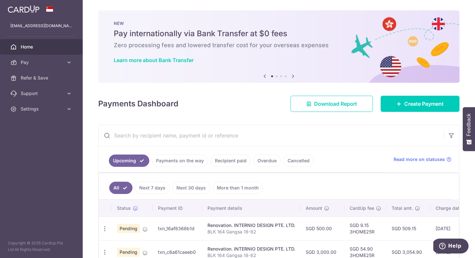
click at [38, 49] on span "Home" at bounding box center [42, 47] width 43 height 6
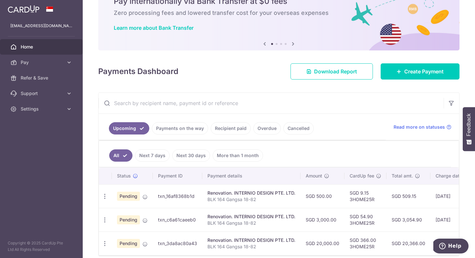
scroll to position [65, 0]
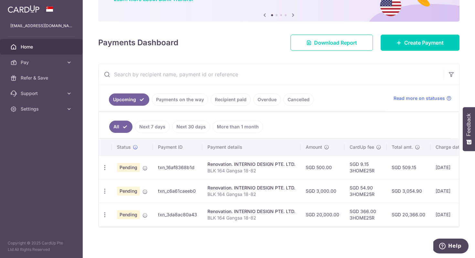
click at [253, 167] on p "BLK 164 Gangsa 18-82" at bounding box center [251, 170] width 88 height 6
click at [237, 161] on div "Renovation. INTERNIO DESIGN PTE. LTD." at bounding box center [251, 164] width 88 height 6
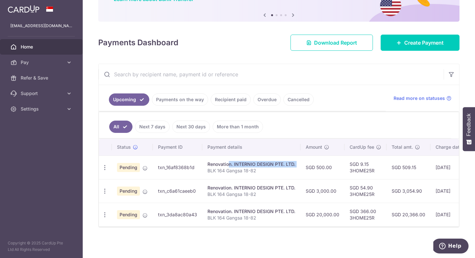
click at [237, 161] on div "Renovation. INTERNIO DESIGN PTE. LTD." at bounding box center [251, 164] width 88 height 6
click at [288, 163] on div "Renovation. INTERNIO DESIGN PTE. LTD." at bounding box center [251, 164] width 88 height 6
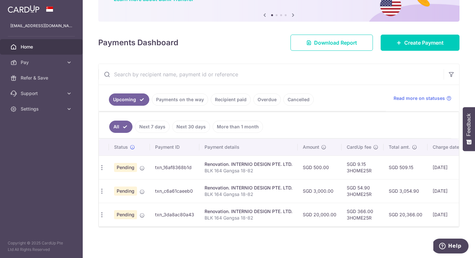
scroll to position [0, 0]
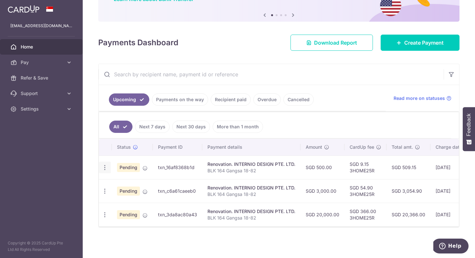
click at [104, 165] on icon "button" at bounding box center [104, 167] width 7 height 7
click at [117, 181] on span "Update payment" at bounding box center [139, 185] width 44 height 8
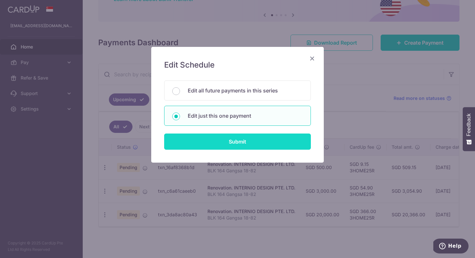
click at [251, 147] on input "Submit" at bounding box center [237, 141] width 147 height 16
radio input "true"
type input "500.00"
type input "05/09/2025"
type input "BLK 164 Gangsa 18-82"
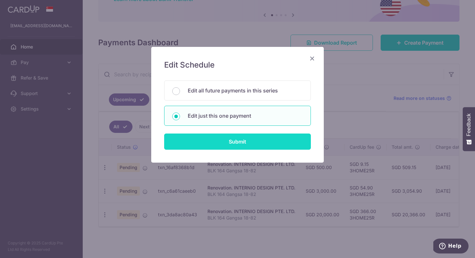
type input "40%"
type input "3HOME25R"
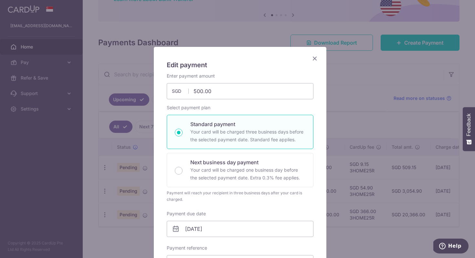
click at [314, 57] on icon "Close" at bounding box center [315, 58] width 8 height 8
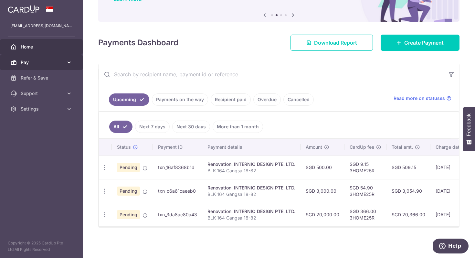
click at [36, 62] on span "Pay" at bounding box center [42, 62] width 43 height 6
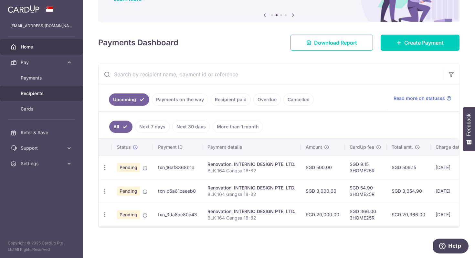
click at [32, 91] on span "Recipients" at bounding box center [42, 93] width 43 height 6
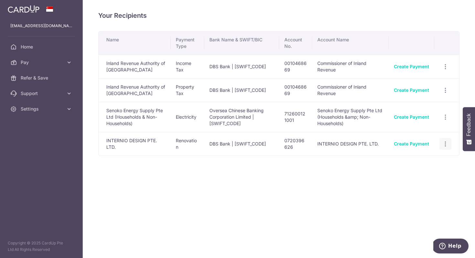
click at [448, 142] on div "View/Edit Linked Payments" at bounding box center [445, 144] width 12 height 12
click at [446, 70] on icon "button" at bounding box center [445, 66] width 7 height 7
click at [426, 161] on span "View/Edit" at bounding box center [424, 162] width 44 height 8
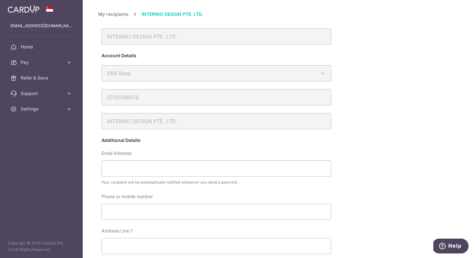
scroll to position [228, 0]
